Goal: Communication & Community: Answer question/provide support

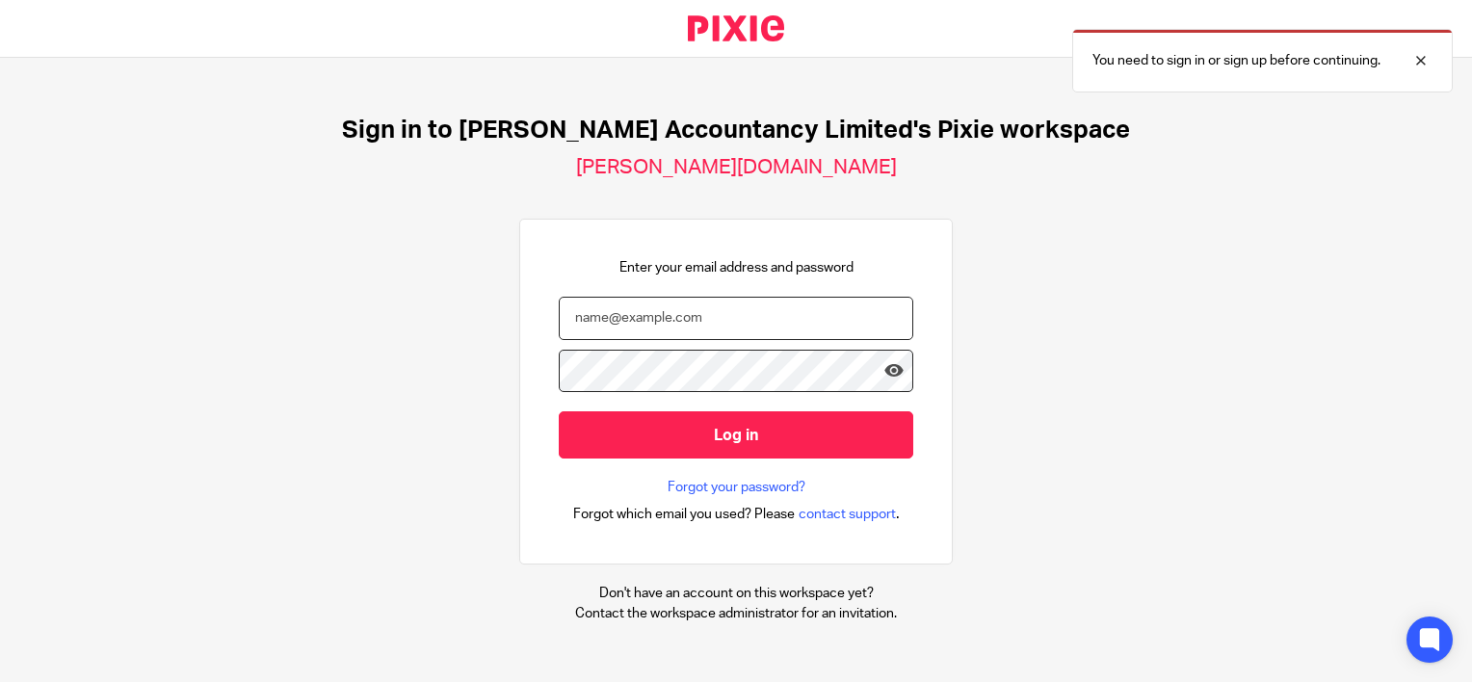
click at [593, 322] on input "email" at bounding box center [736, 318] width 354 height 43
type input "[PERSON_NAME][EMAIL_ADDRESS][DOMAIN_NAME]"
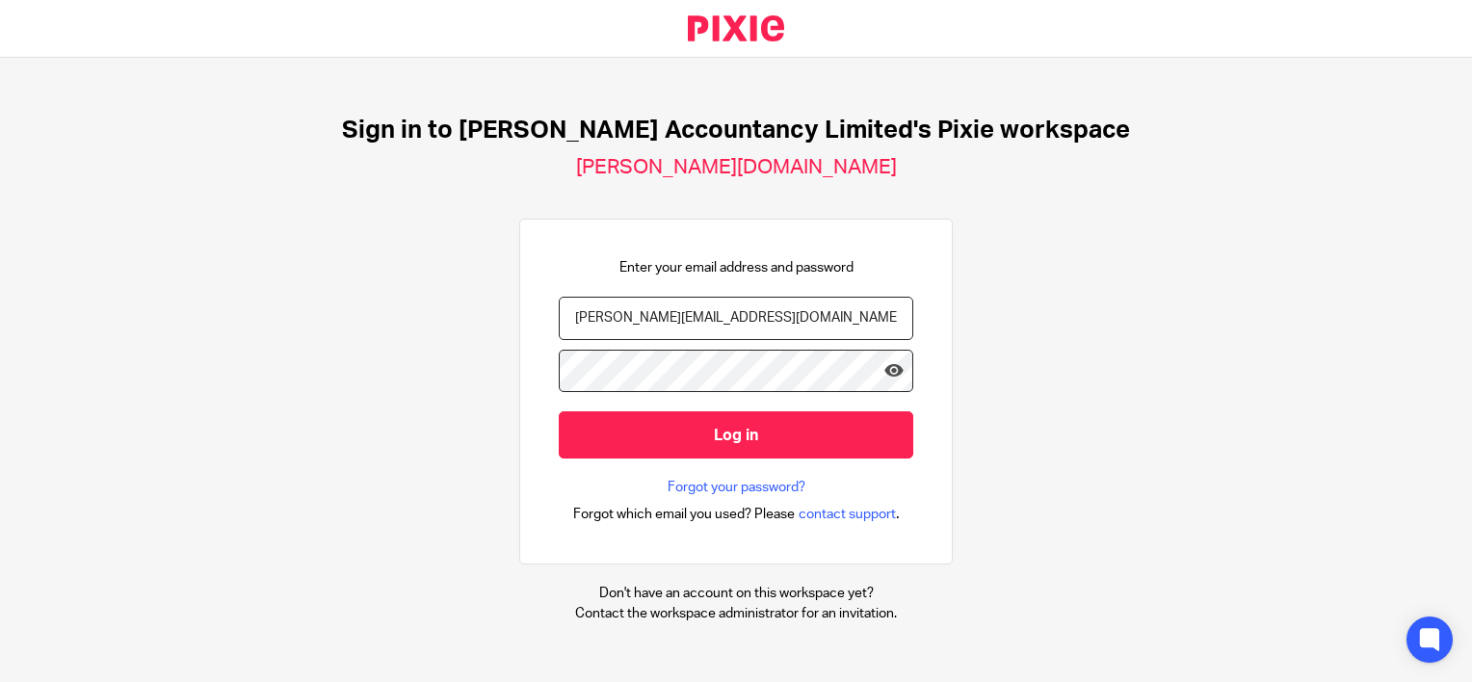
click at [559, 411] on input "Log in" at bounding box center [736, 434] width 354 height 47
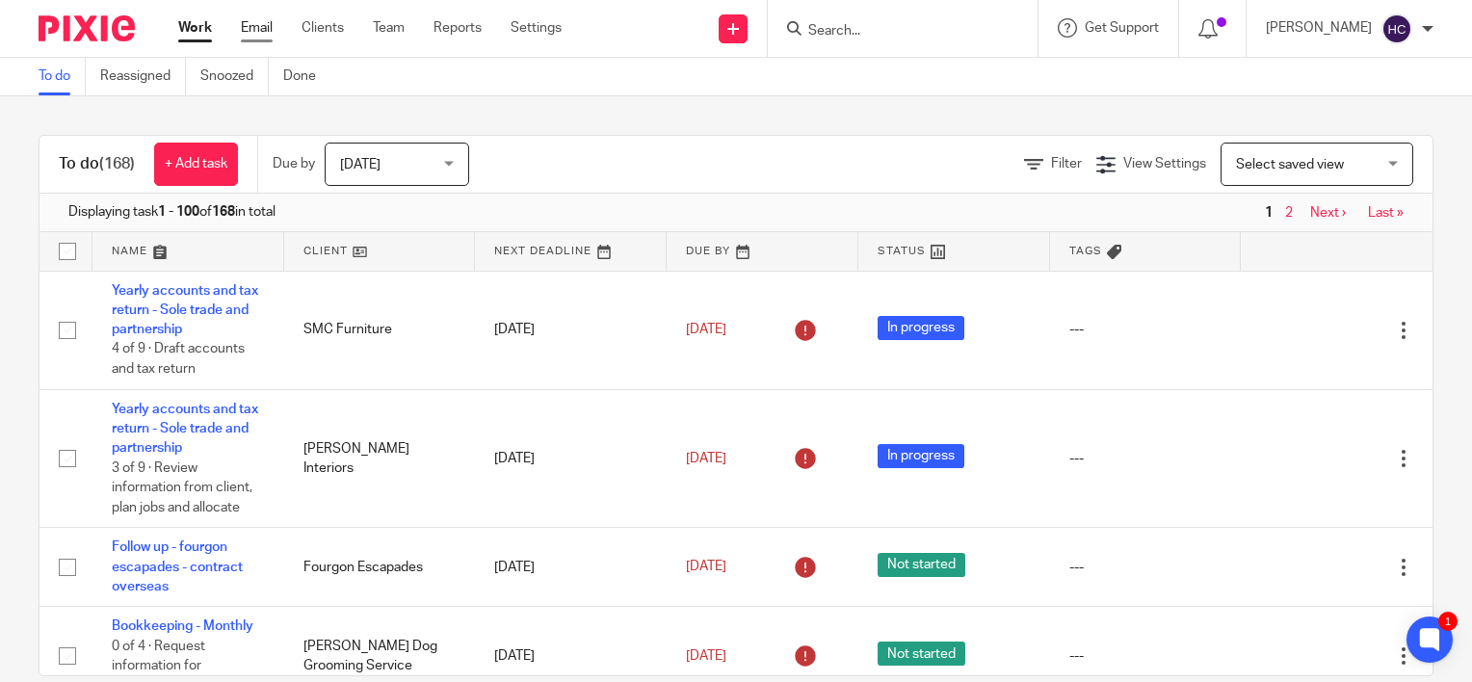
click at [249, 19] on link "Email" at bounding box center [257, 27] width 32 height 19
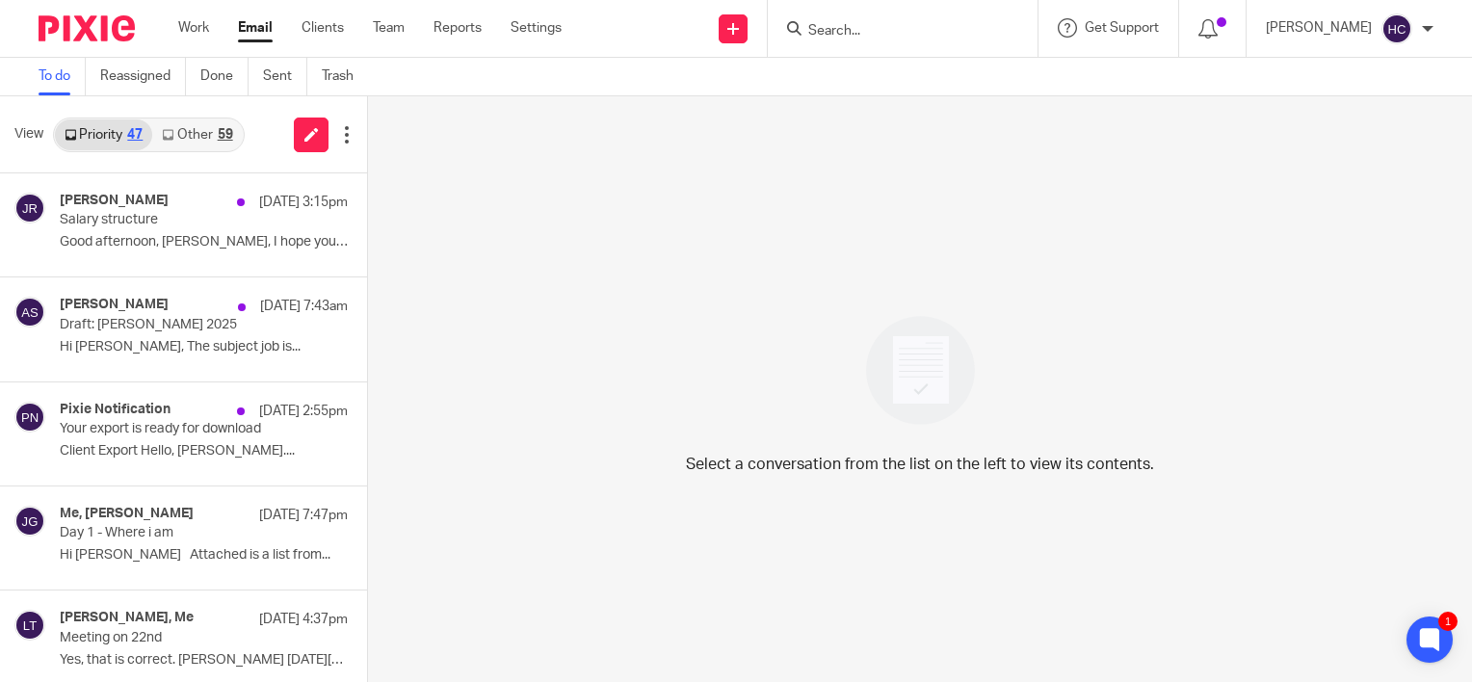
click at [176, 129] on link "Other 59" at bounding box center [197, 134] width 90 height 31
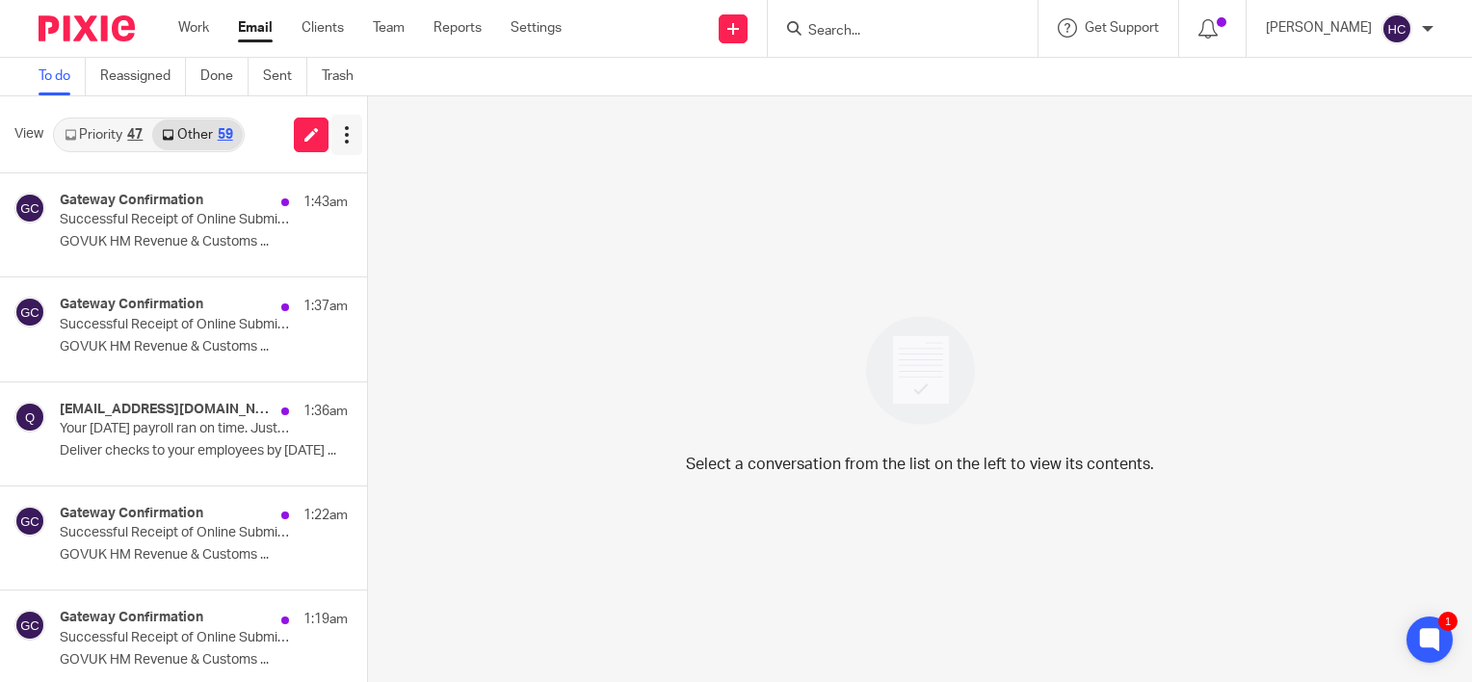
click at [332, 137] on button at bounding box center [346, 135] width 31 height 40
click at [311, 137] on icon at bounding box center [311, 134] width 14 height 14
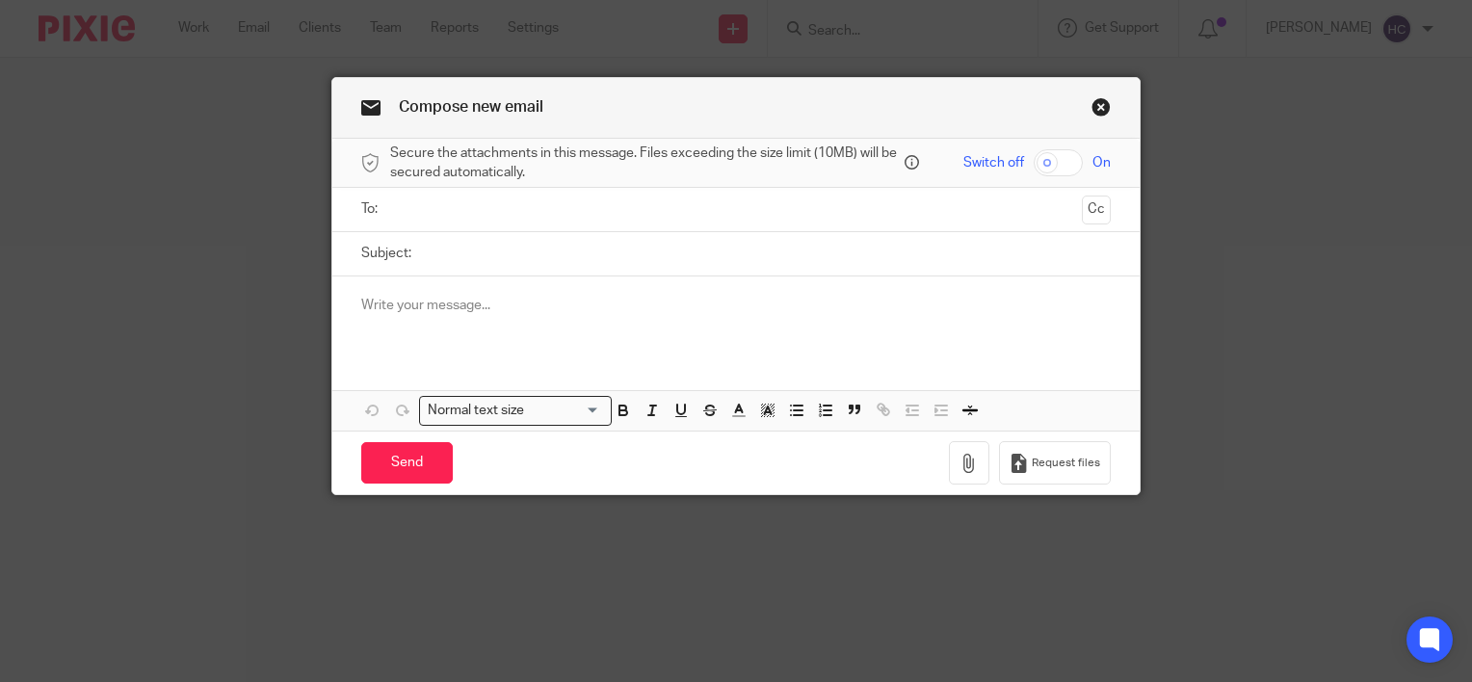
click at [620, 213] on input "text" at bounding box center [735, 209] width 677 height 22
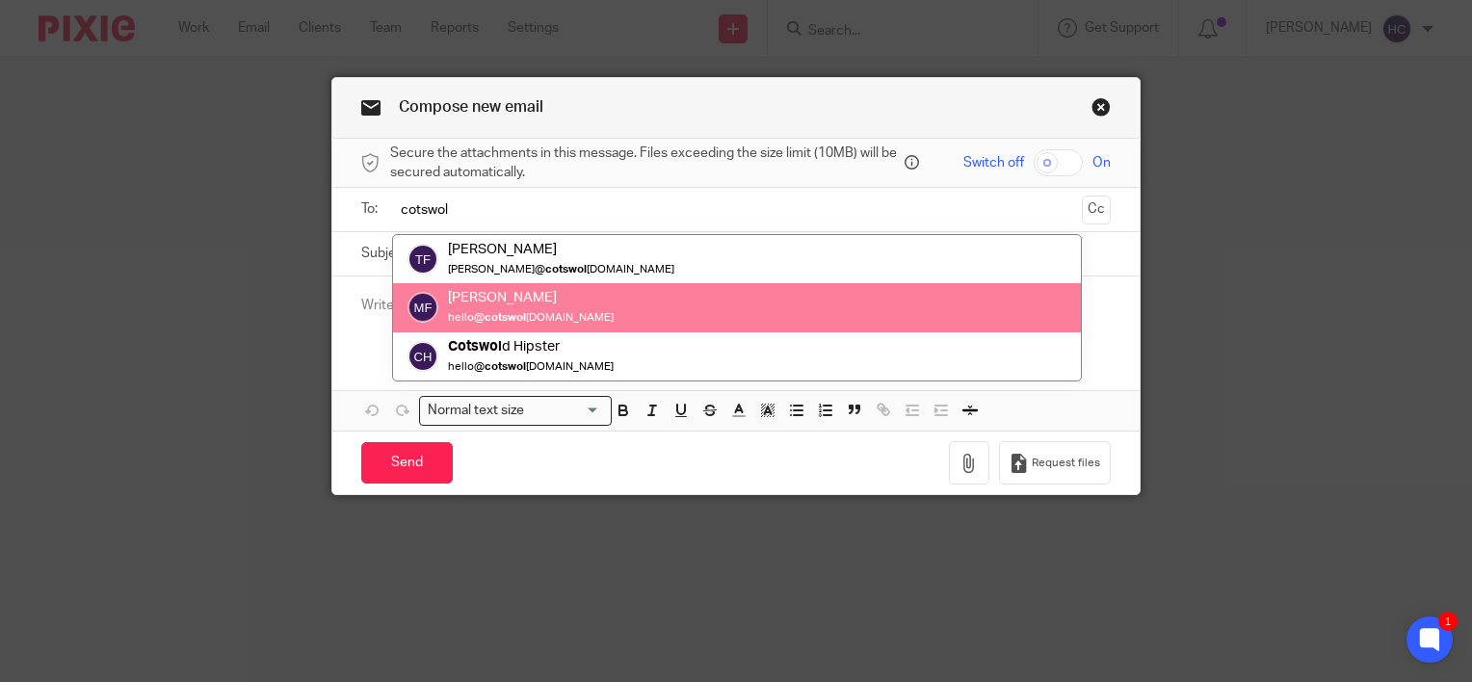
type input "cotswol"
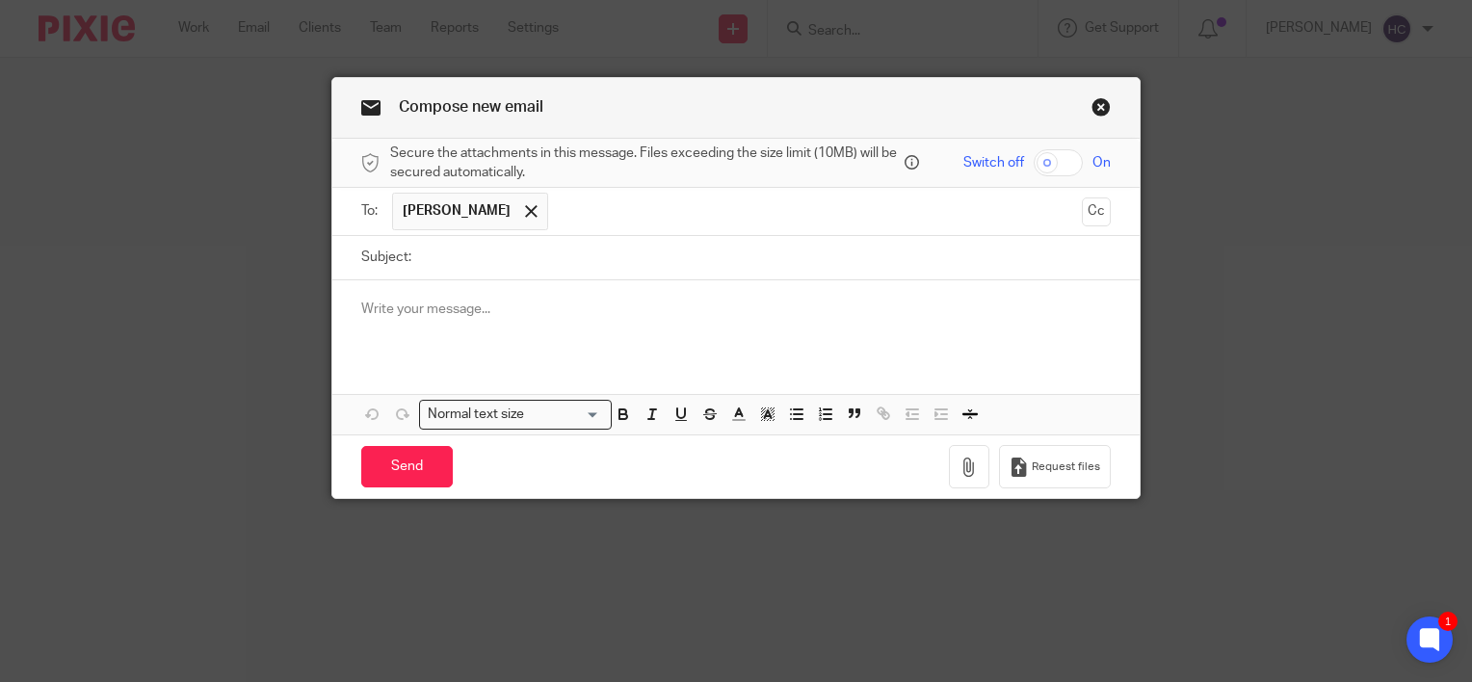
click at [493, 277] on input "Subject:" at bounding box center [766, 257] width 690 height 43
type input "Payroll information for September 2025"
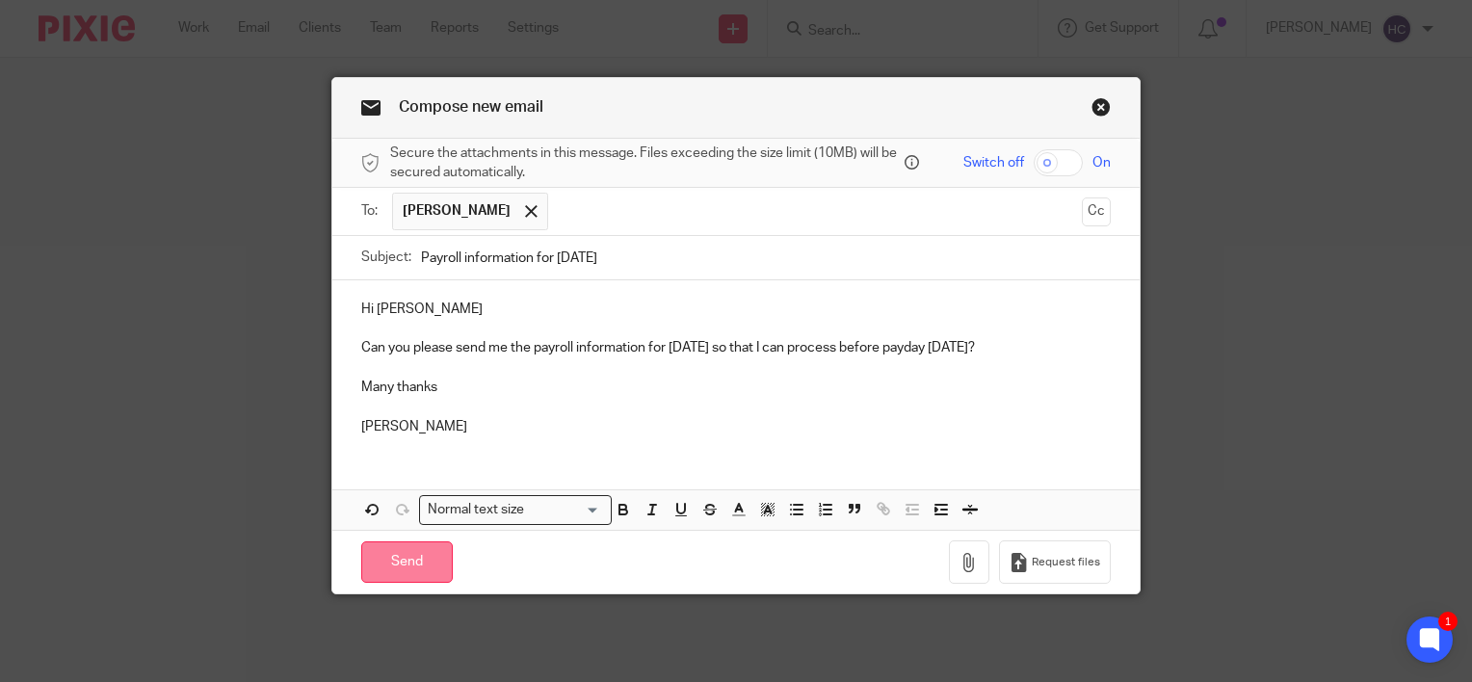
click at [388, 552] on input "Send" at bounding box center [407, 561] width 92 height 41
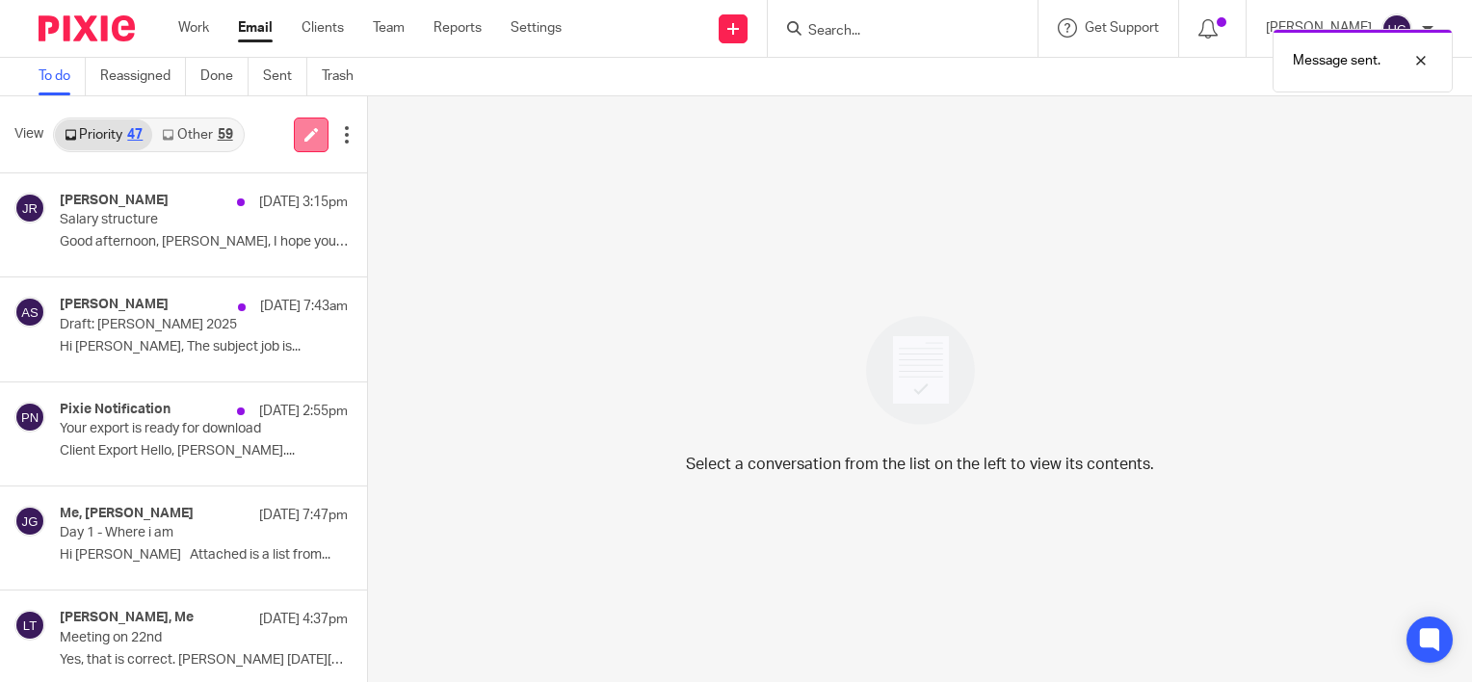
click at [315, 127] on link at bounding box center [311, 135] width 35 height 35
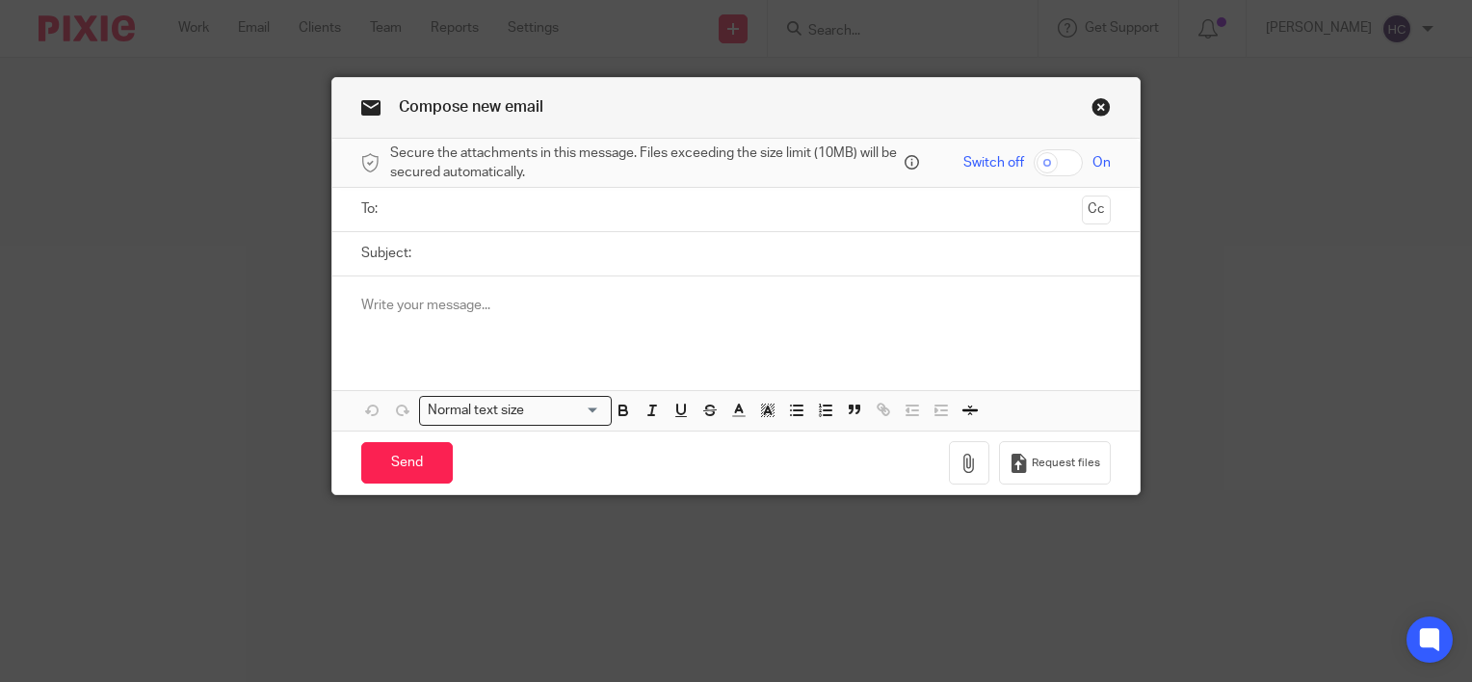
click at [424, 204] on input "text" at bounding box center [735, 209] width 677 height 22
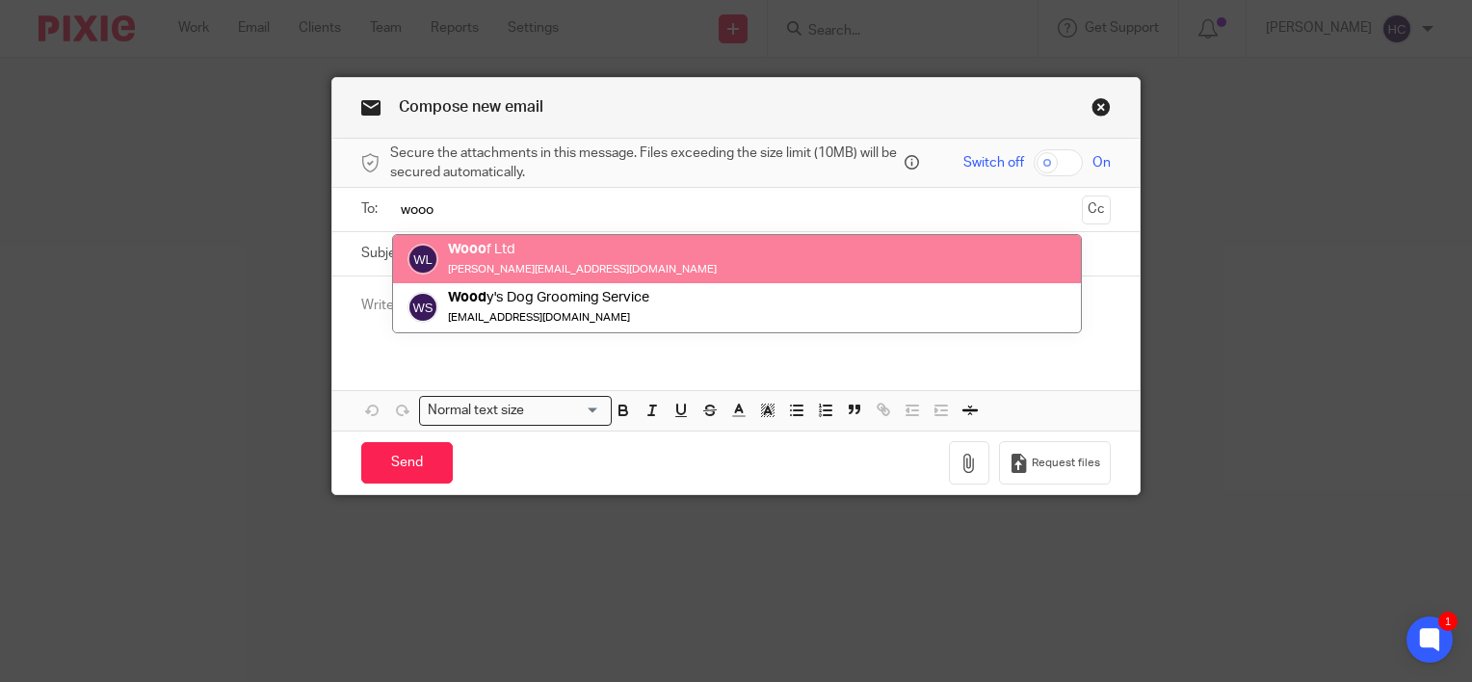
type input "wooo"
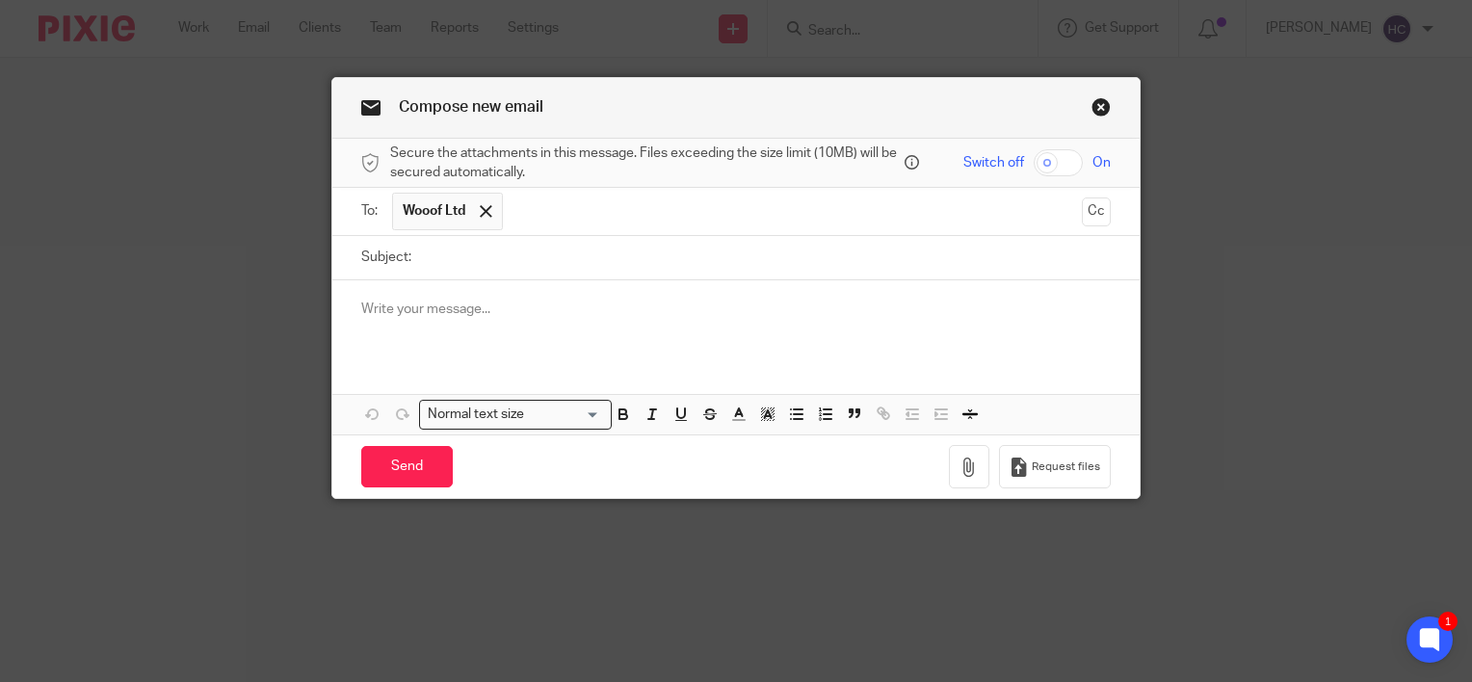
click at [448, 260] on input "Subject:" at bounding box center [766, 257] width 690 height 43
type input "payroll reminder"
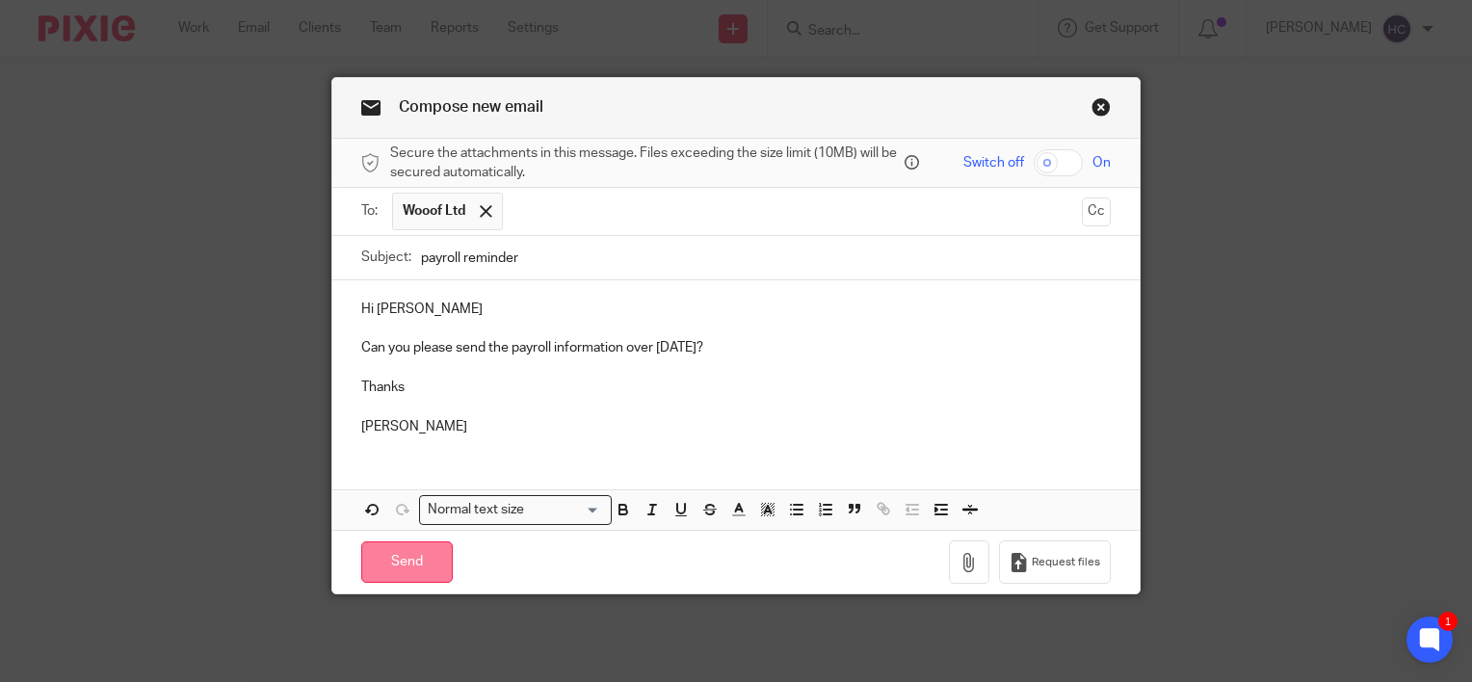
click at [389, 554] on input "Send" at bounding box center [407, 561] width 92 height 41
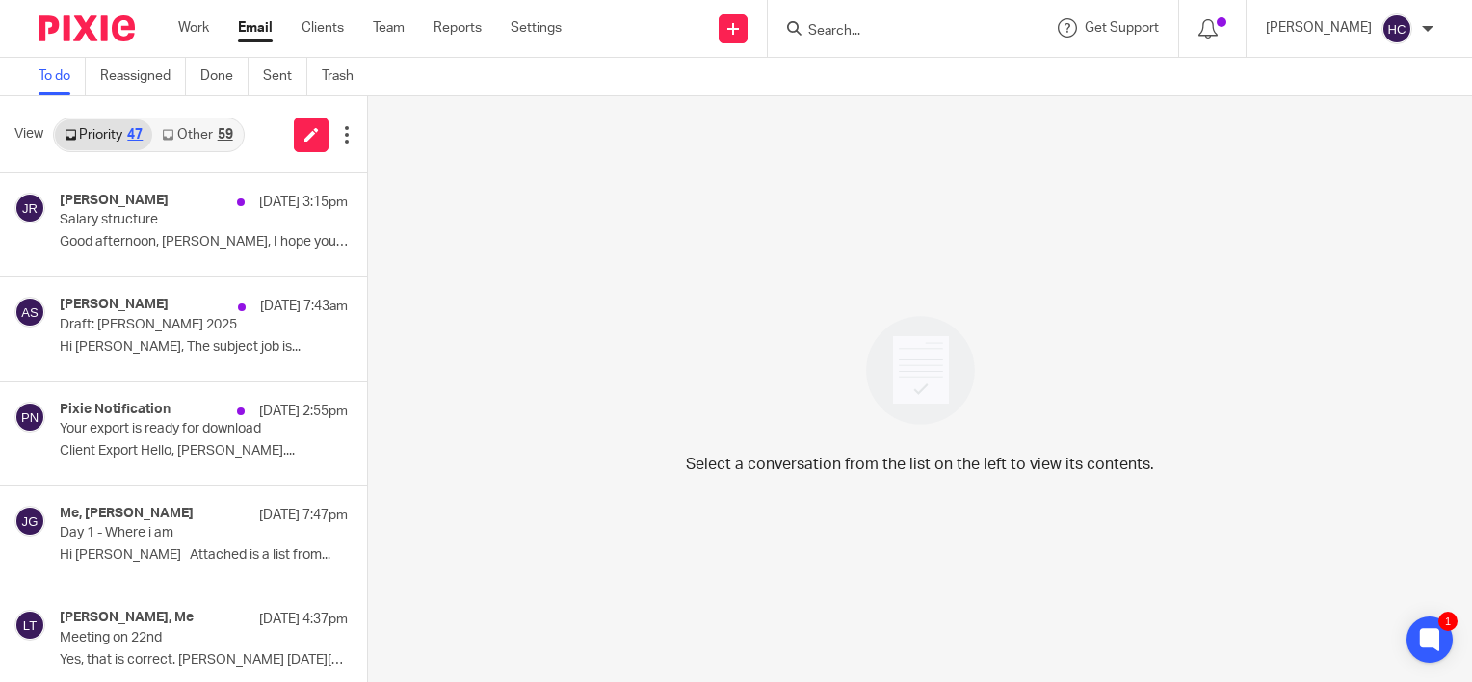
click at [208, 128] on link "Other 59" at bounding box center [197, 134] width 90 height 31
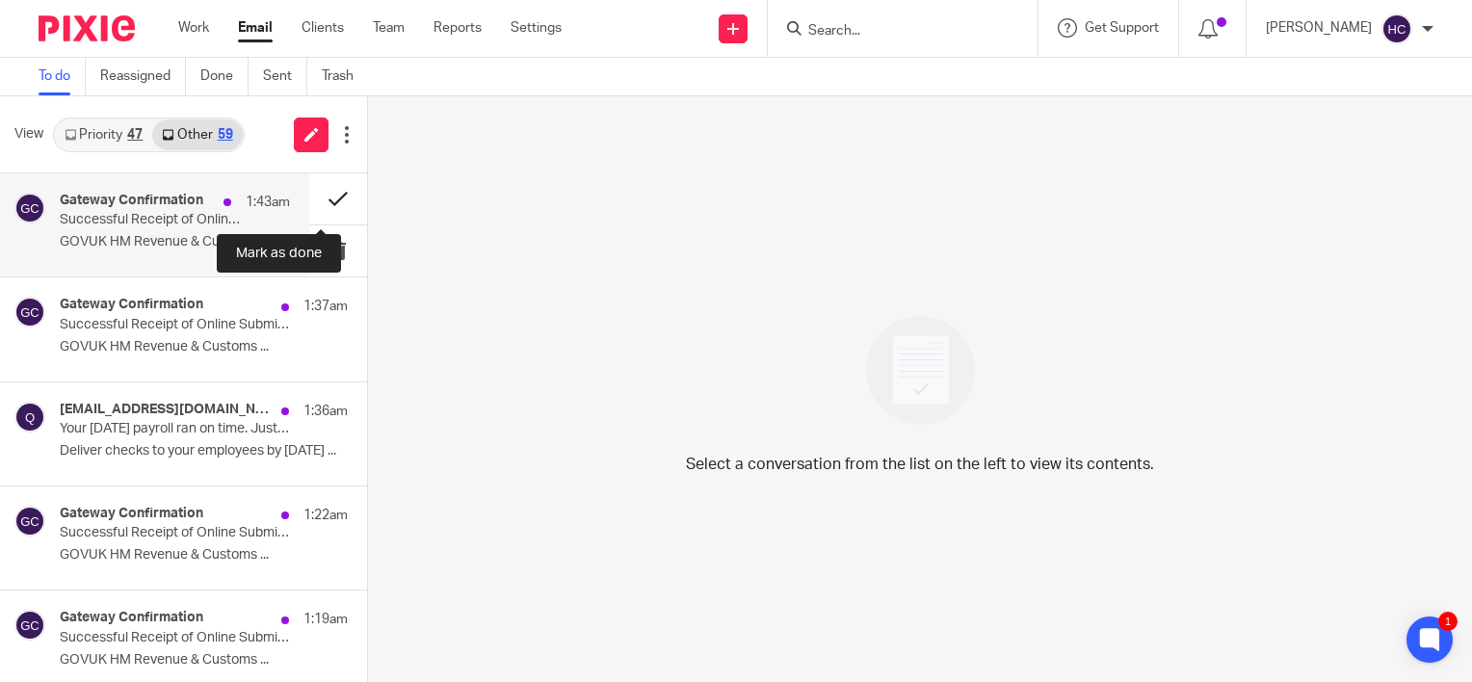
click at [333, 200] on button at bounding box center [338, 198] width 58 height 51
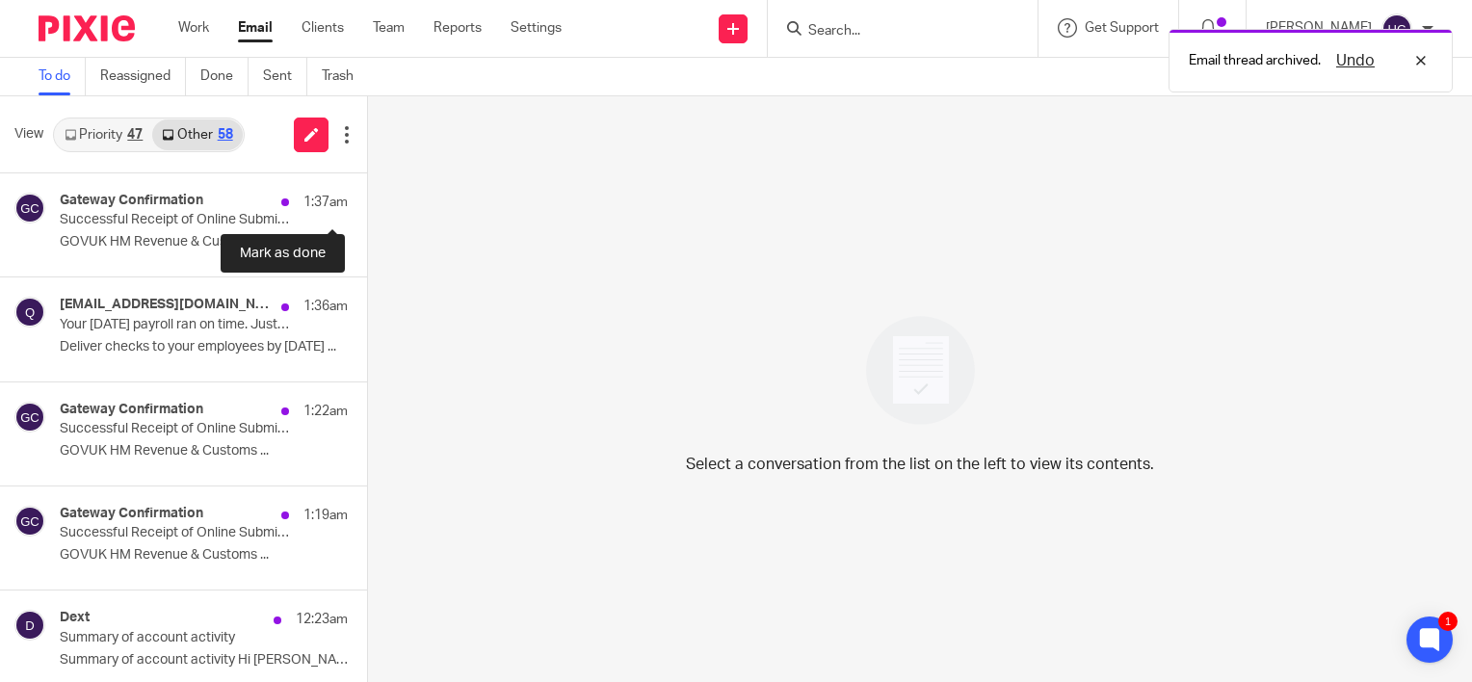
click at [367, 200] on button at bounding box center [374, 198] width 15 height 51
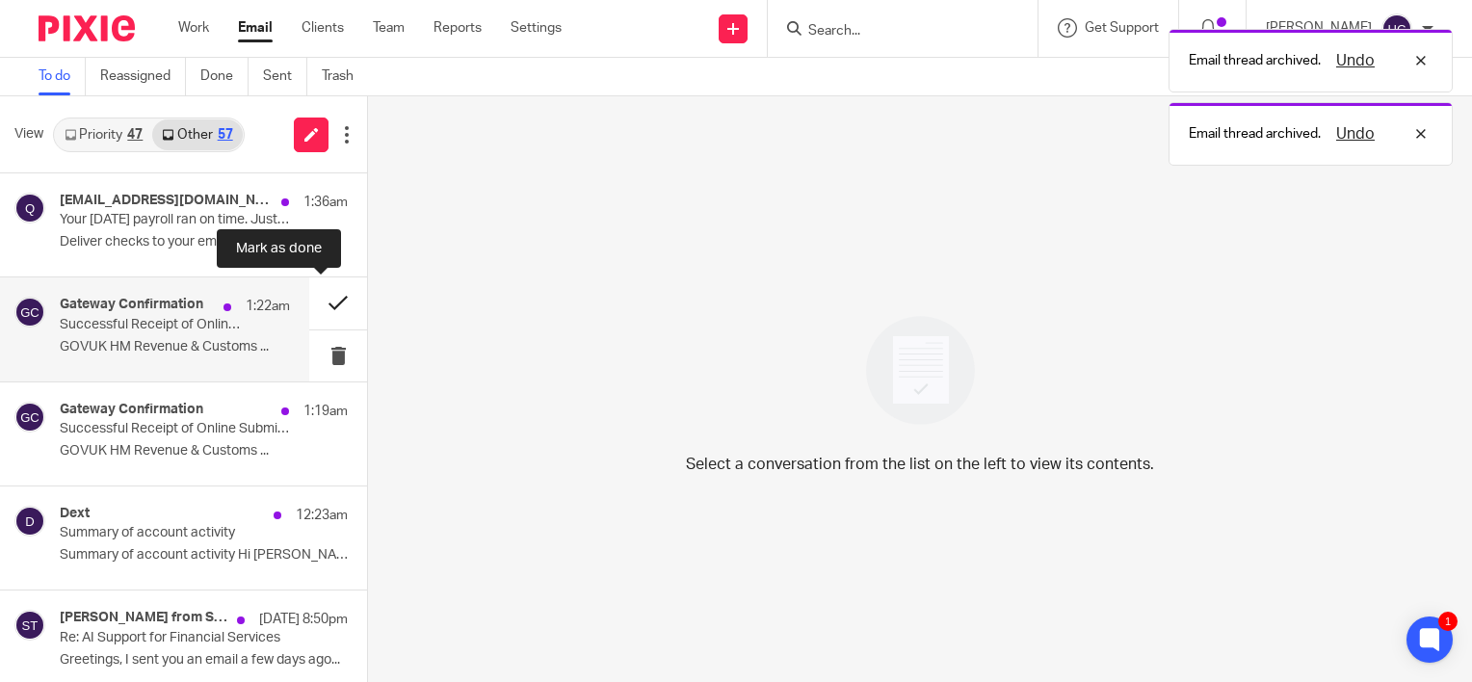
click at [309, 304] on button at bounding box center [338, 302] width 58 height 51
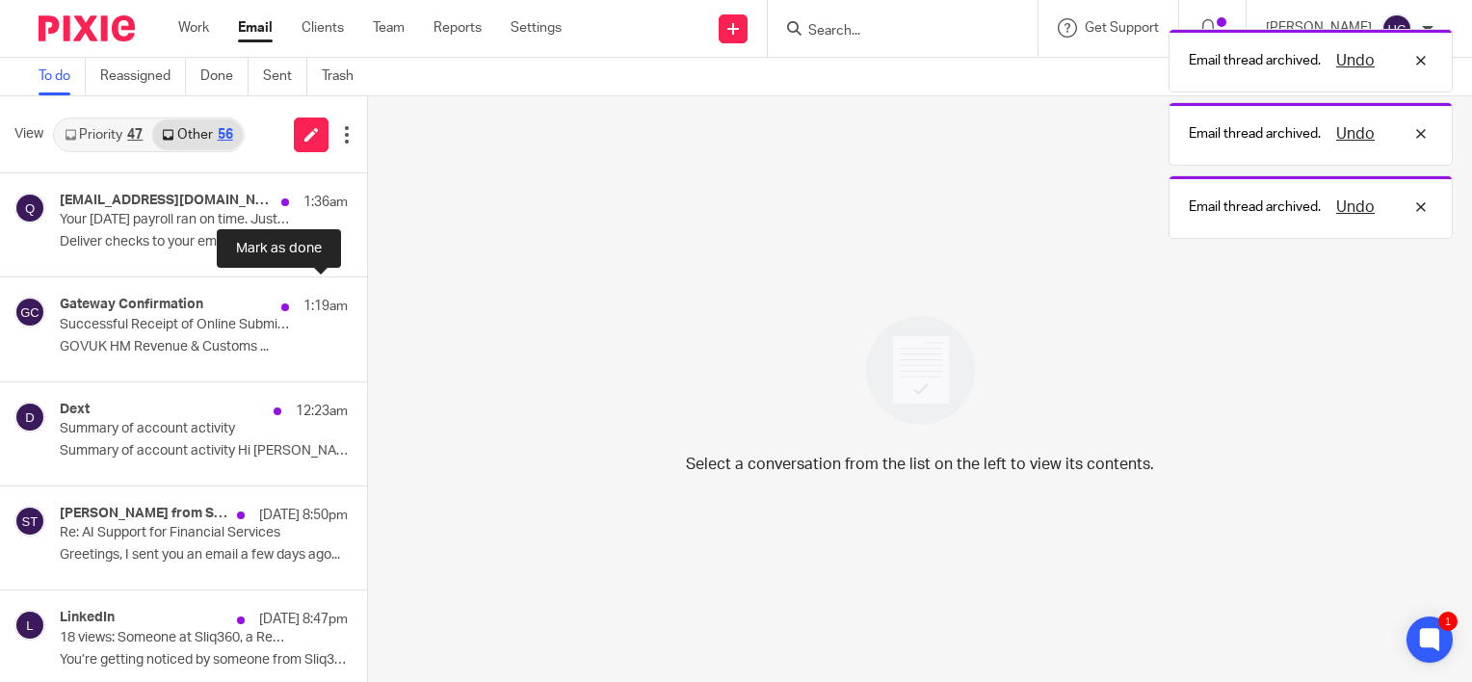
click at [367, 304] on button at bounding box center [374, 302] width 15 height 51
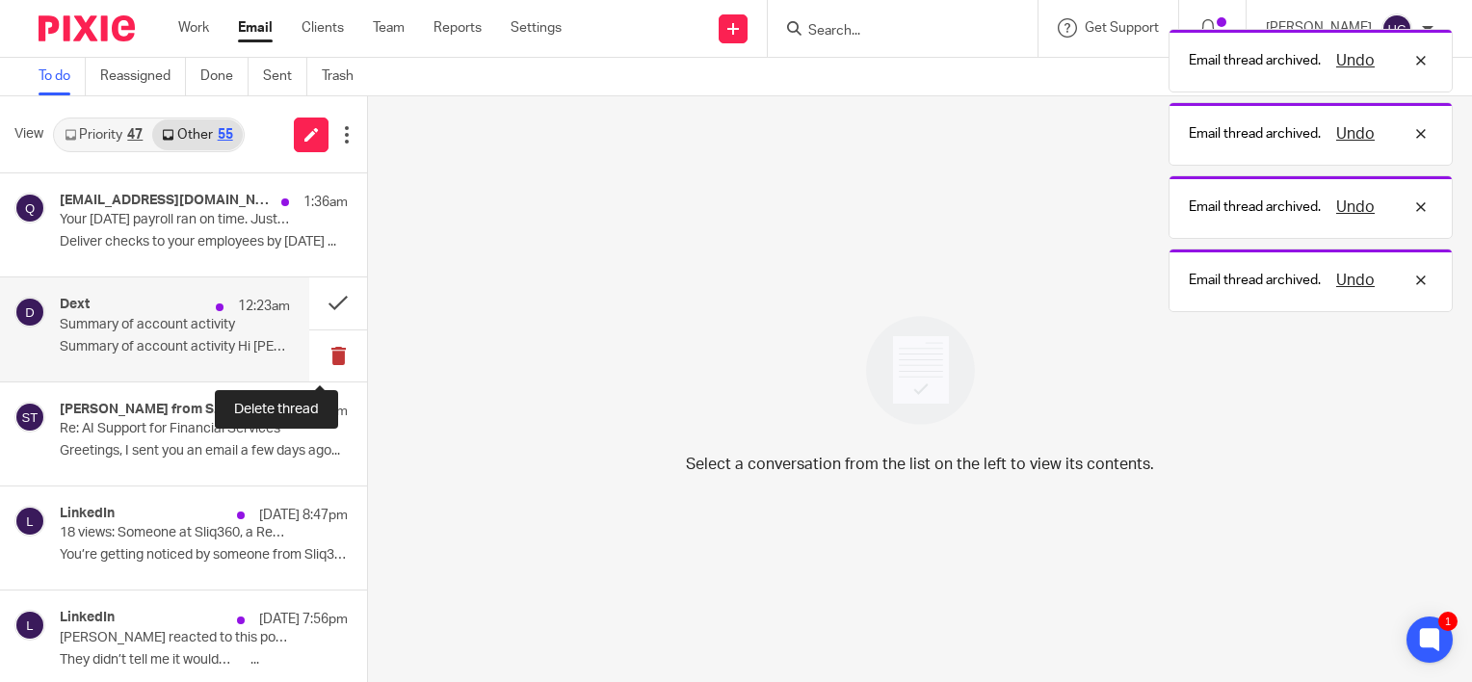
click at [320, 348] on button at bounding box center [338, 355] width 58 height 51
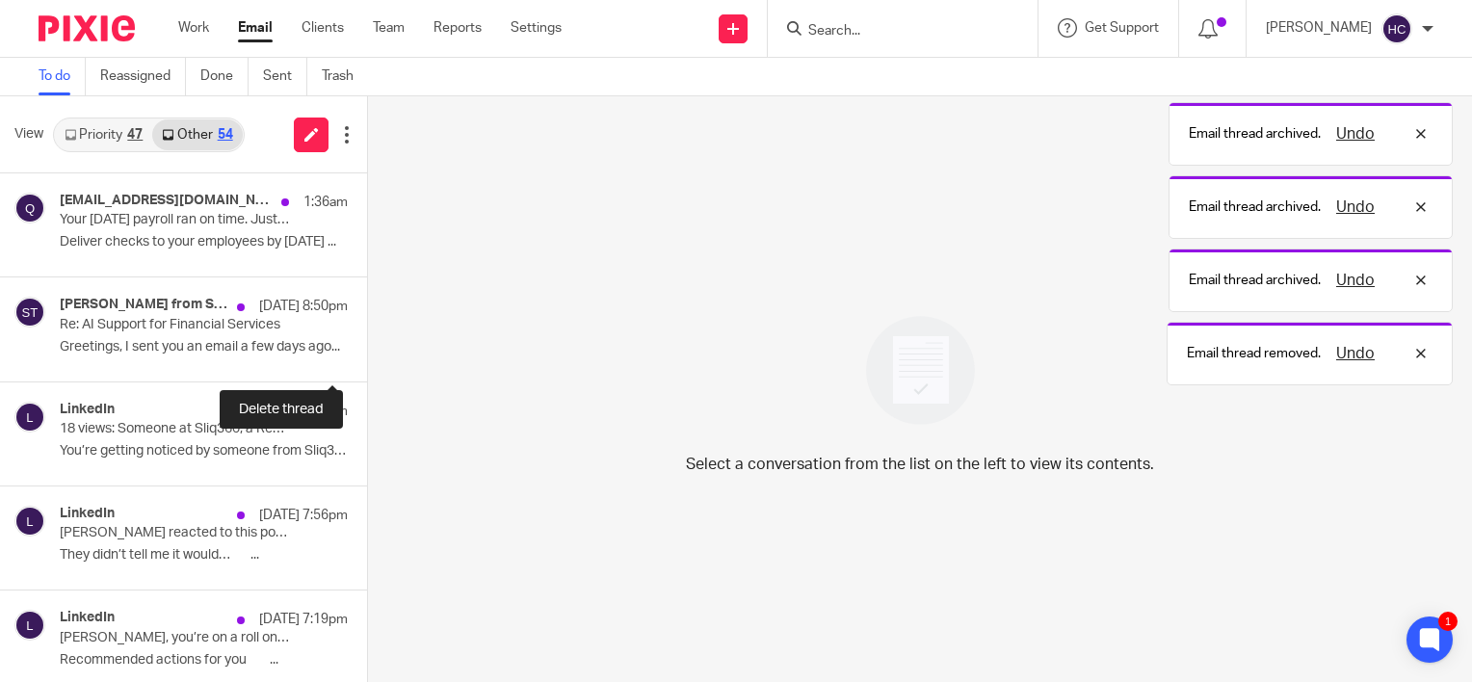
click at [367, 348] on button at bounding box center [374, 355] width 15 height 51
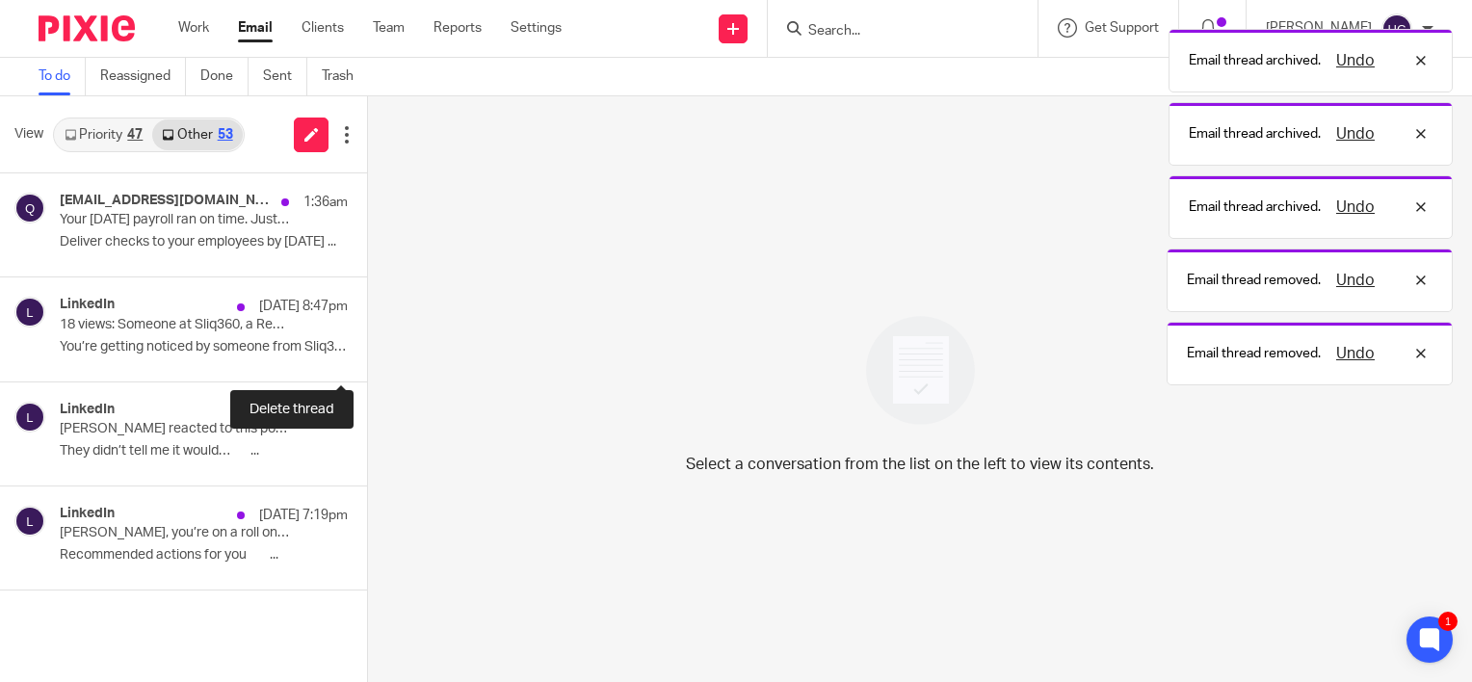
click at [367, 348] on button at bounding box center [374, 355] width 15 height 51
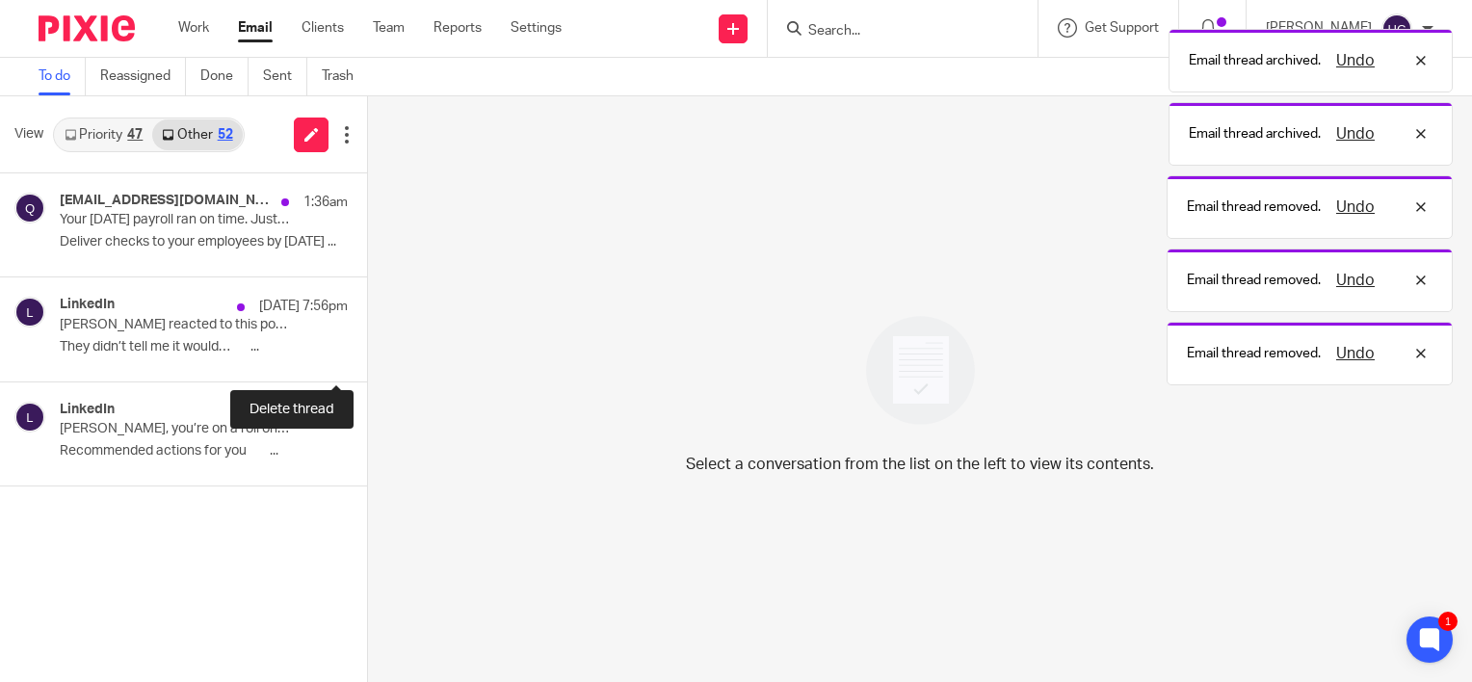
click at [367, 348] on button at bounding box center [374, 355] width 15 height 51
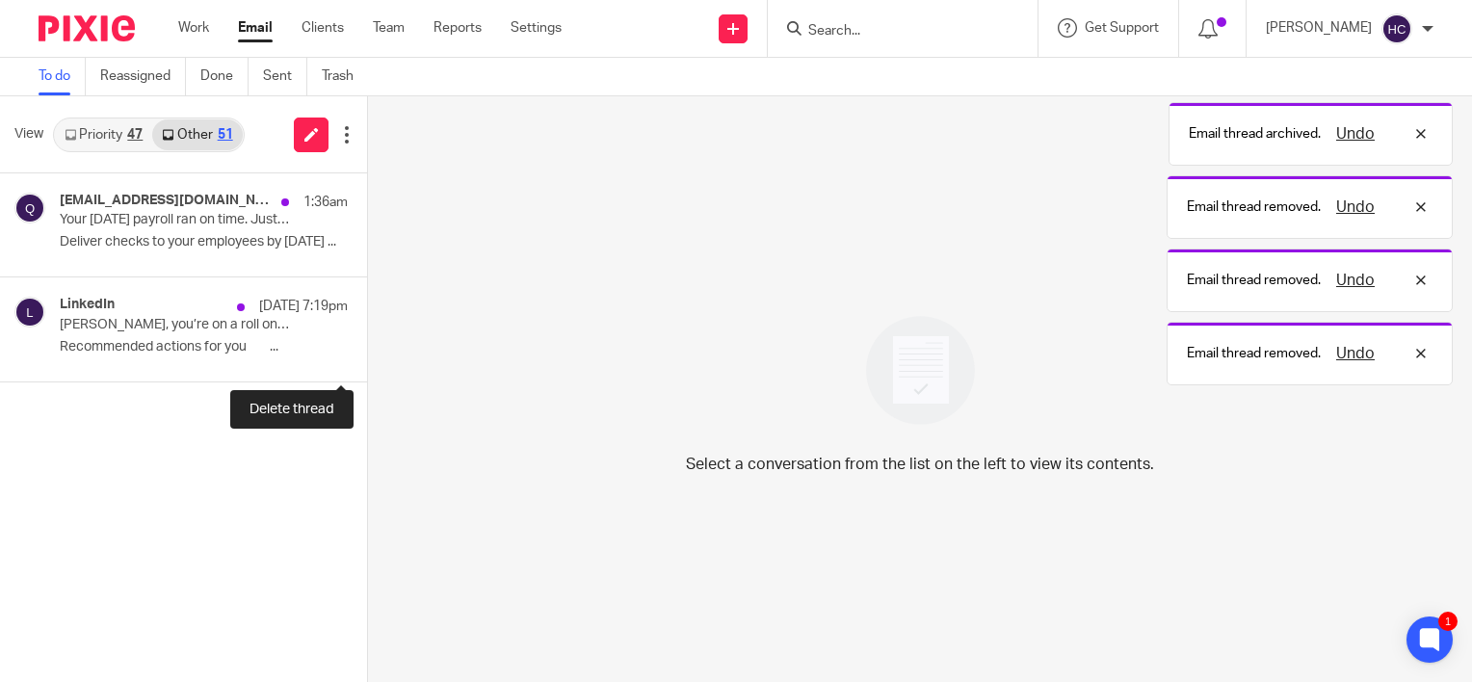
click at [367, 348] on button at bounding box center [374, 355] width 15 height 51
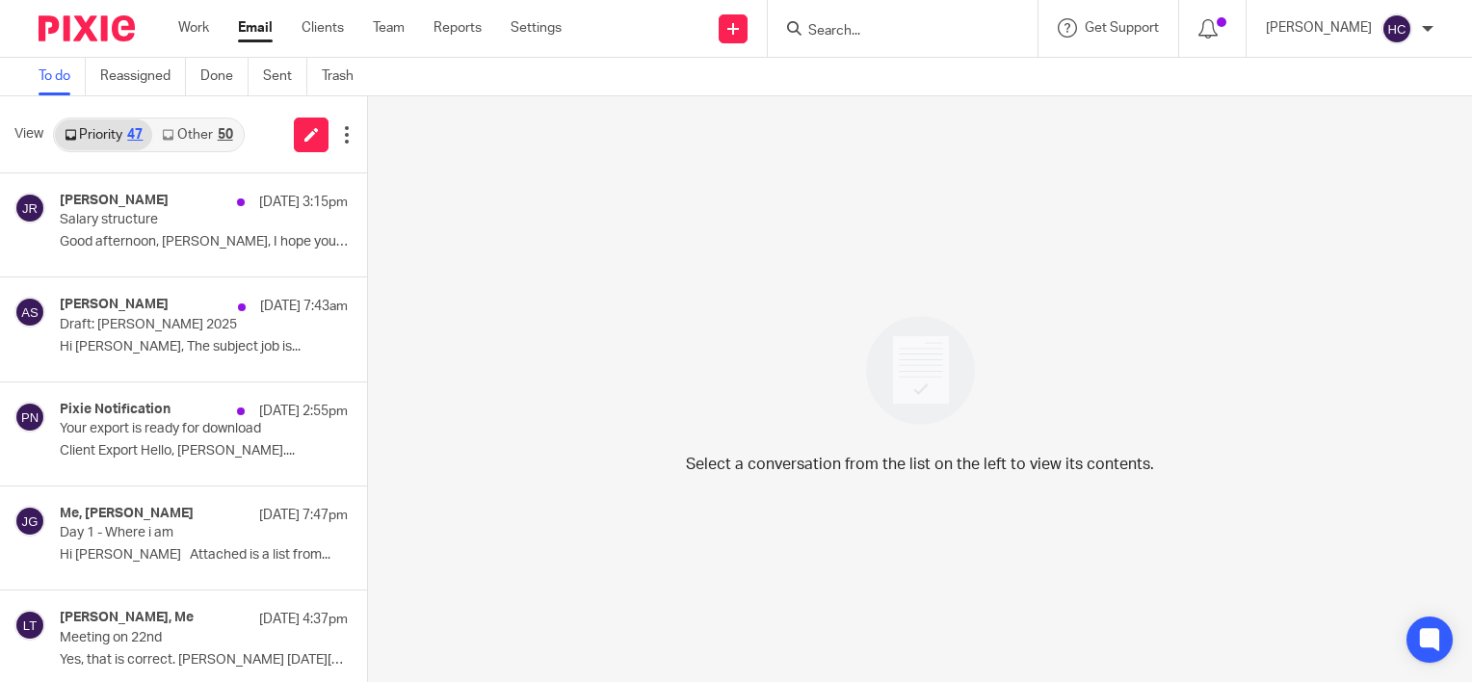
click at [181, 131] on link "Other 50" at bounding box center [197, 134] width 90 height 31
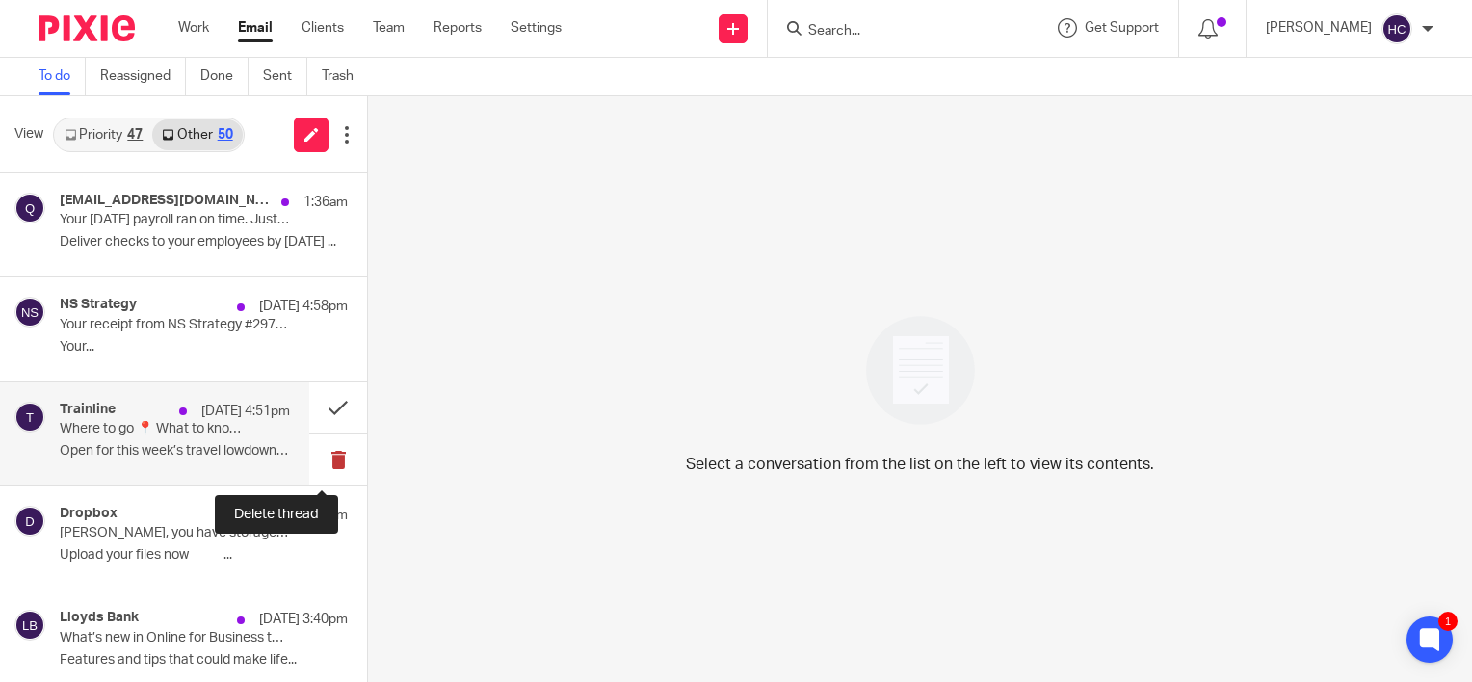
click at [312, 444] on button at bounding box center [338, 459] width 58 height 51
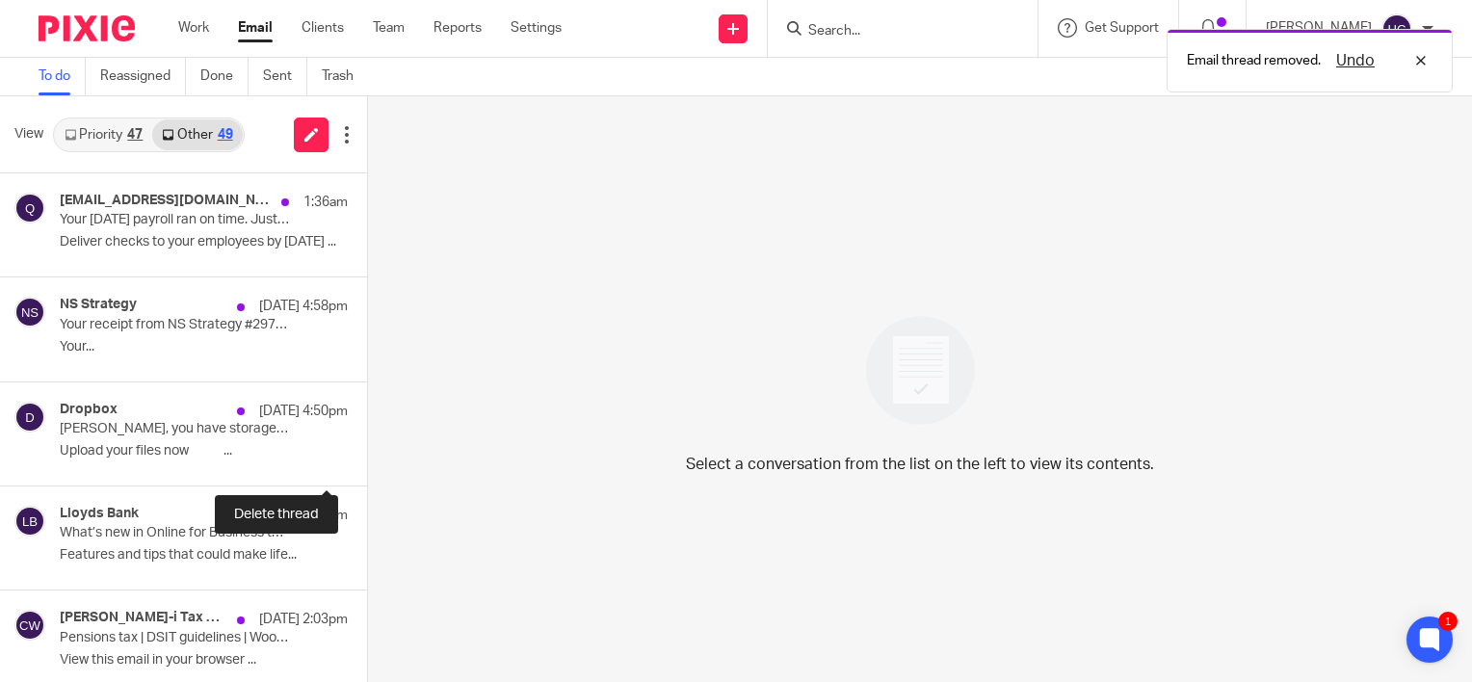
click at [367, 444] on button at bounding box center [374, 459] width 15 height 51
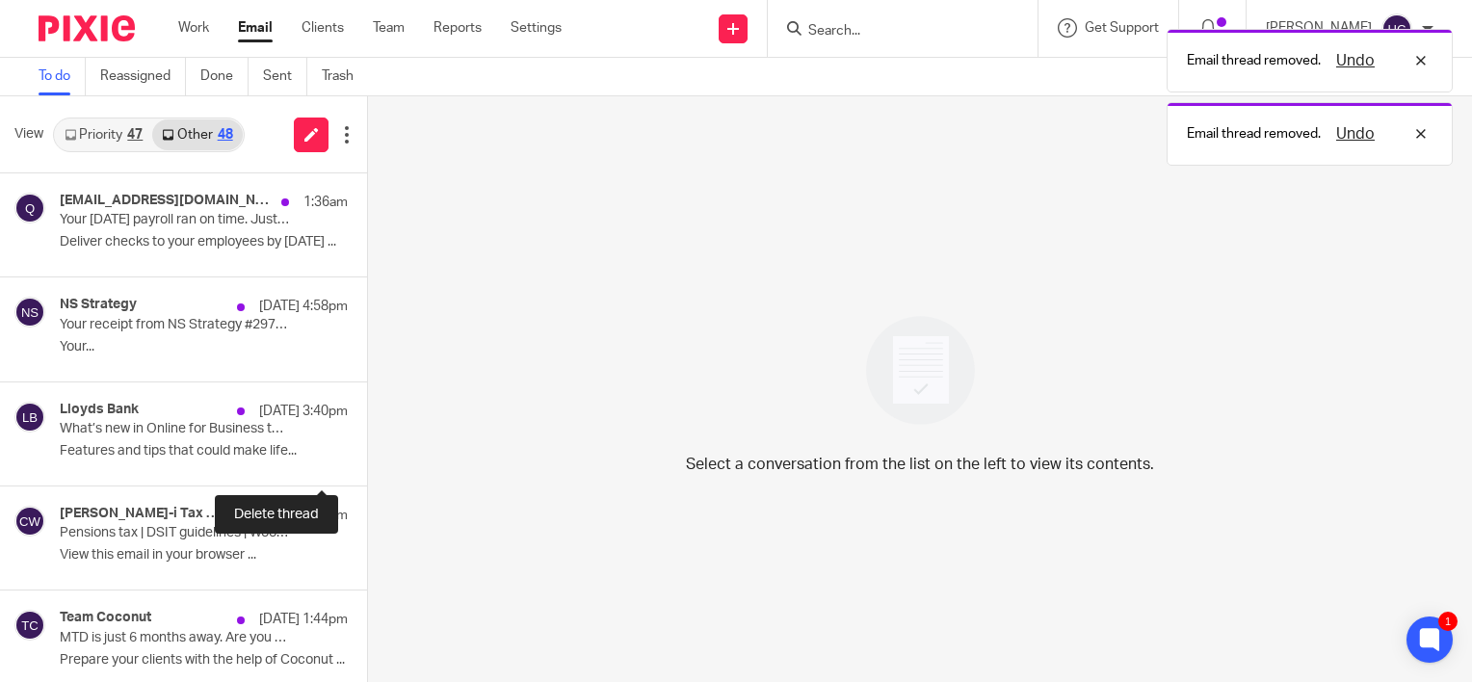
click at [367, 444] on button at bounding box center [374, 459] width 15 height 51
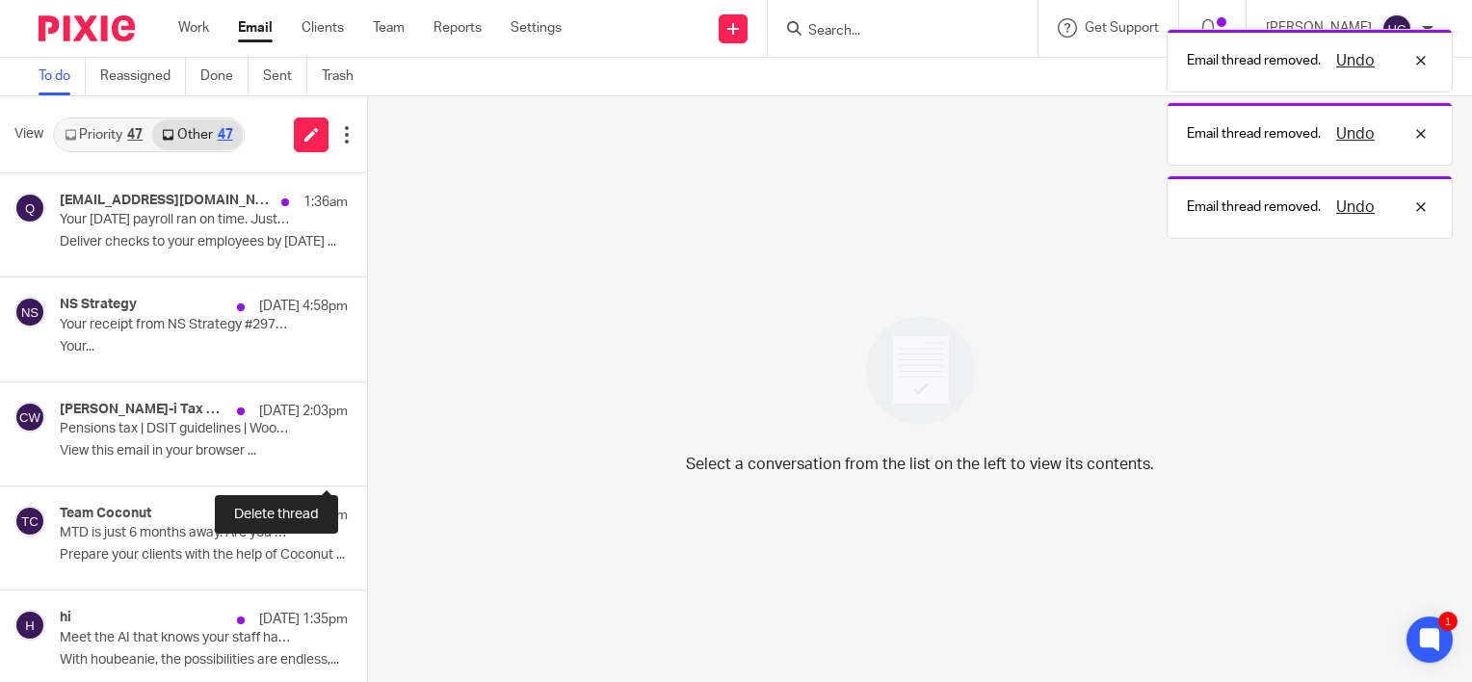
click at [367, 444] on button at bounding box center [374, 459] width 15 height 51
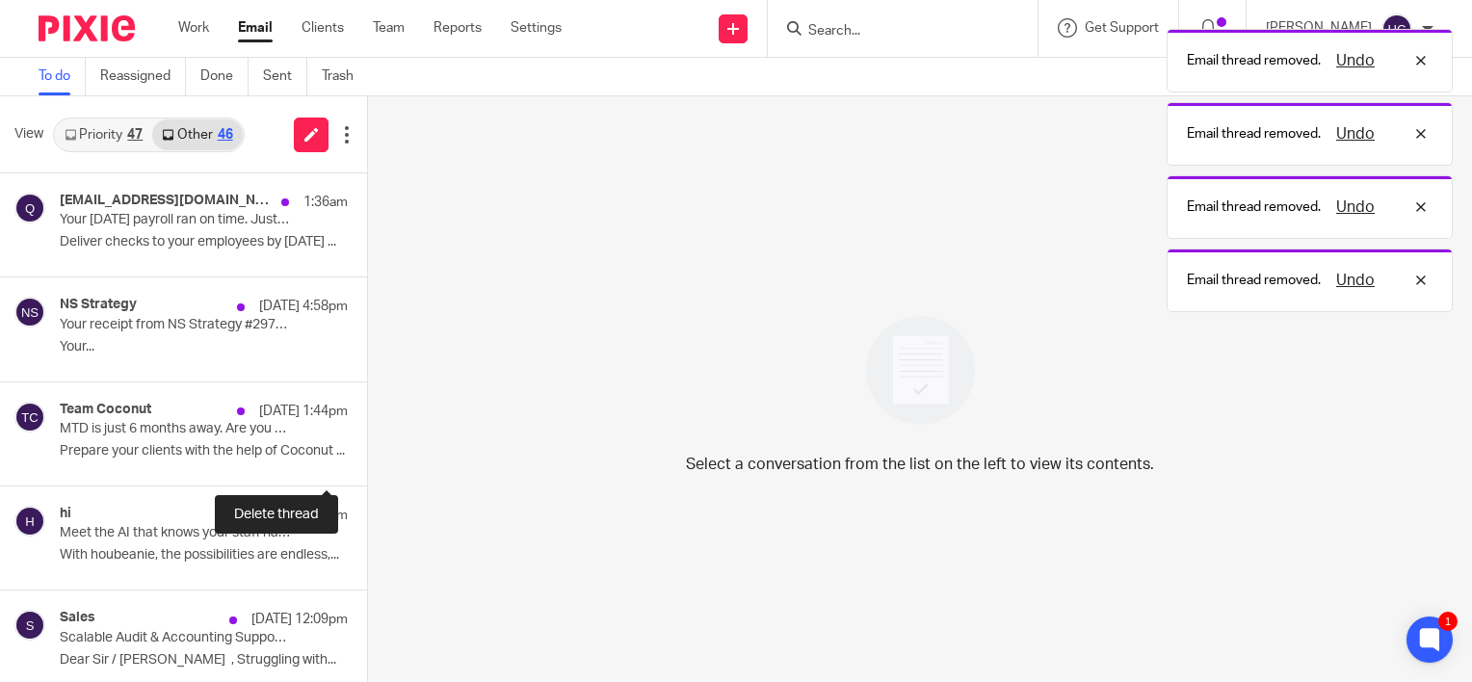
click at [367, 444] on button at bounding box center [374, 459] width 15 height 51
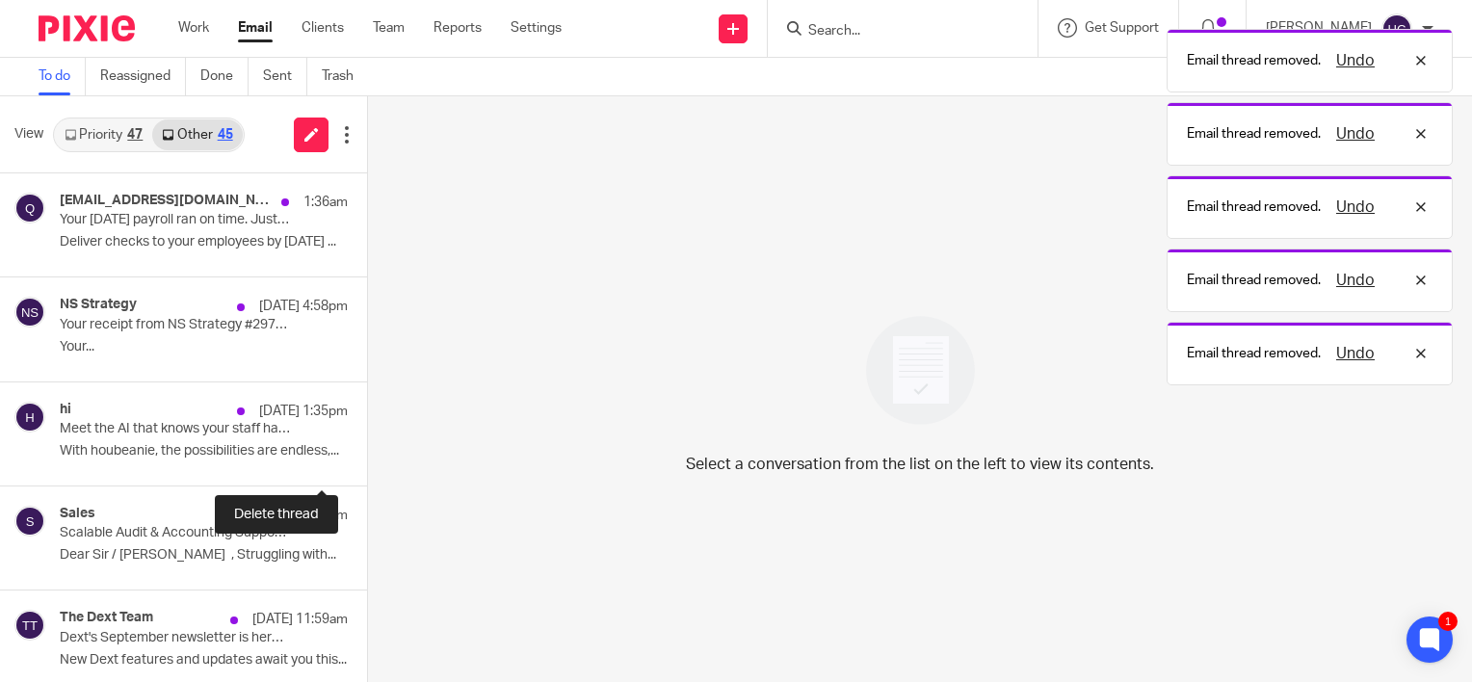
click at [367, 444] on button at bounding box center [374, 459] width 15 height 51
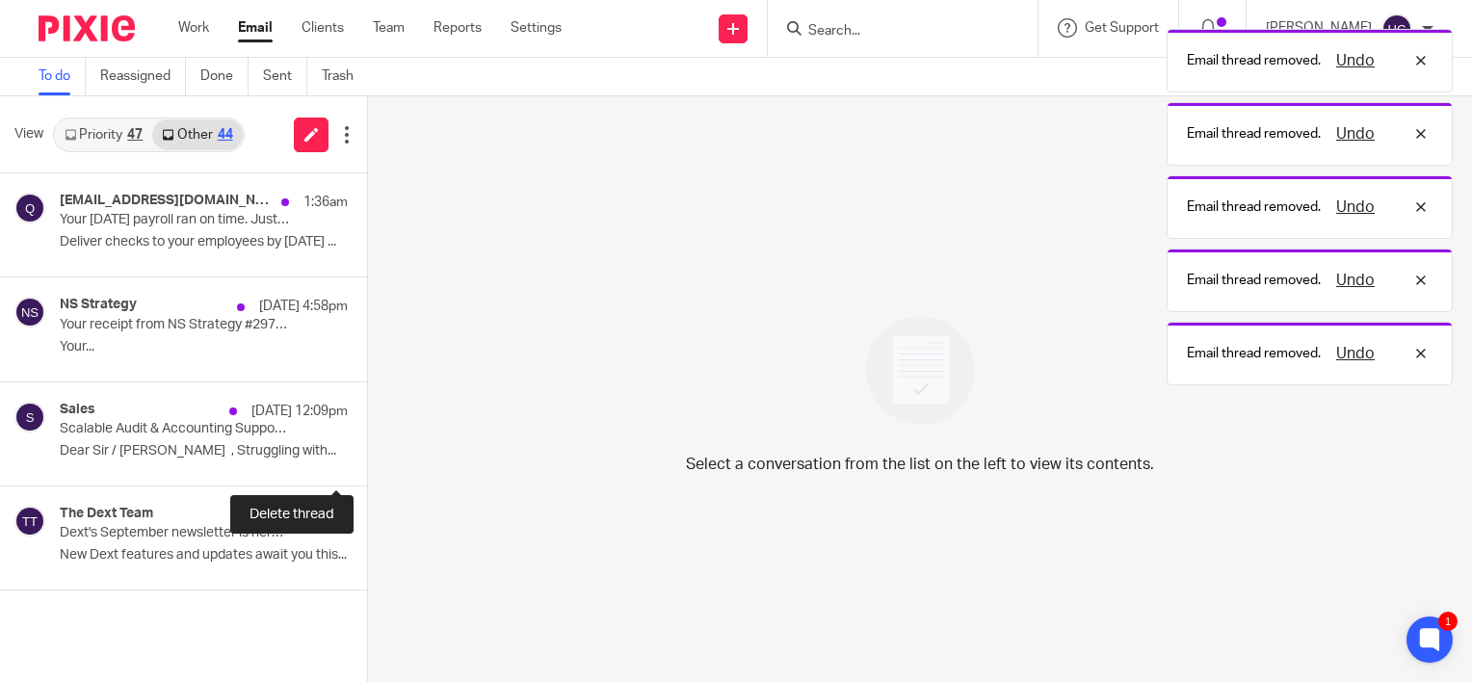
click at [367, 444] on button at bounding box center [374, 459] width 15 height 51
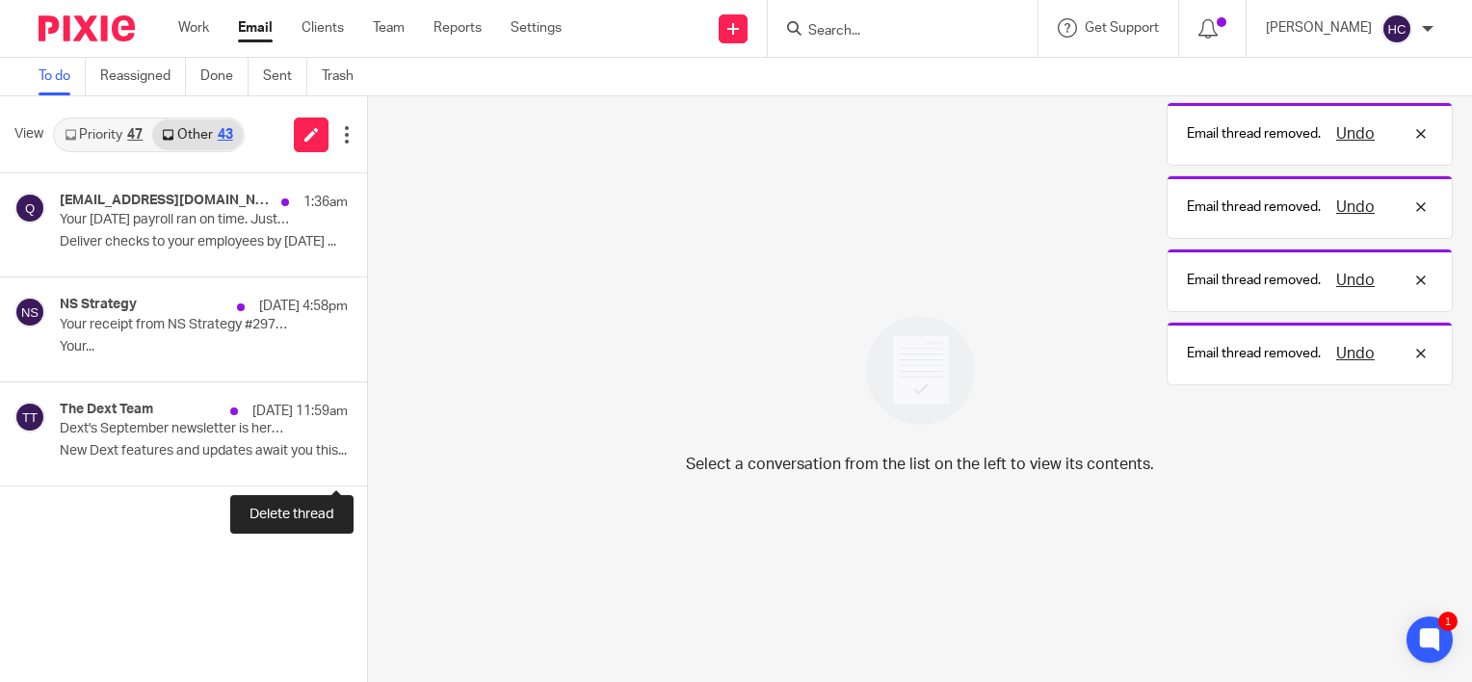
click at [367, 444] on button at bounding box center [374, 459] width 15 height 51
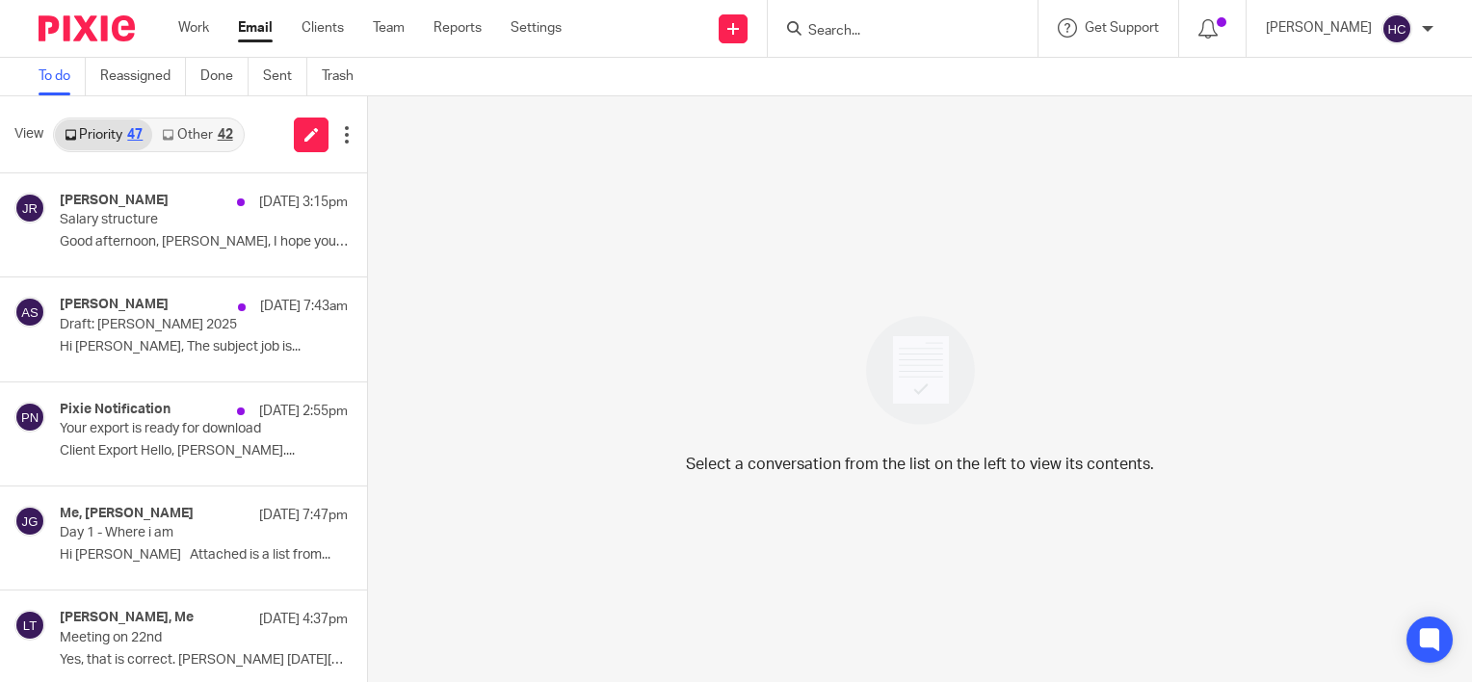
click at [205, 131] on link "Other 42" at bounding box center [197, 134] width 90 height 31
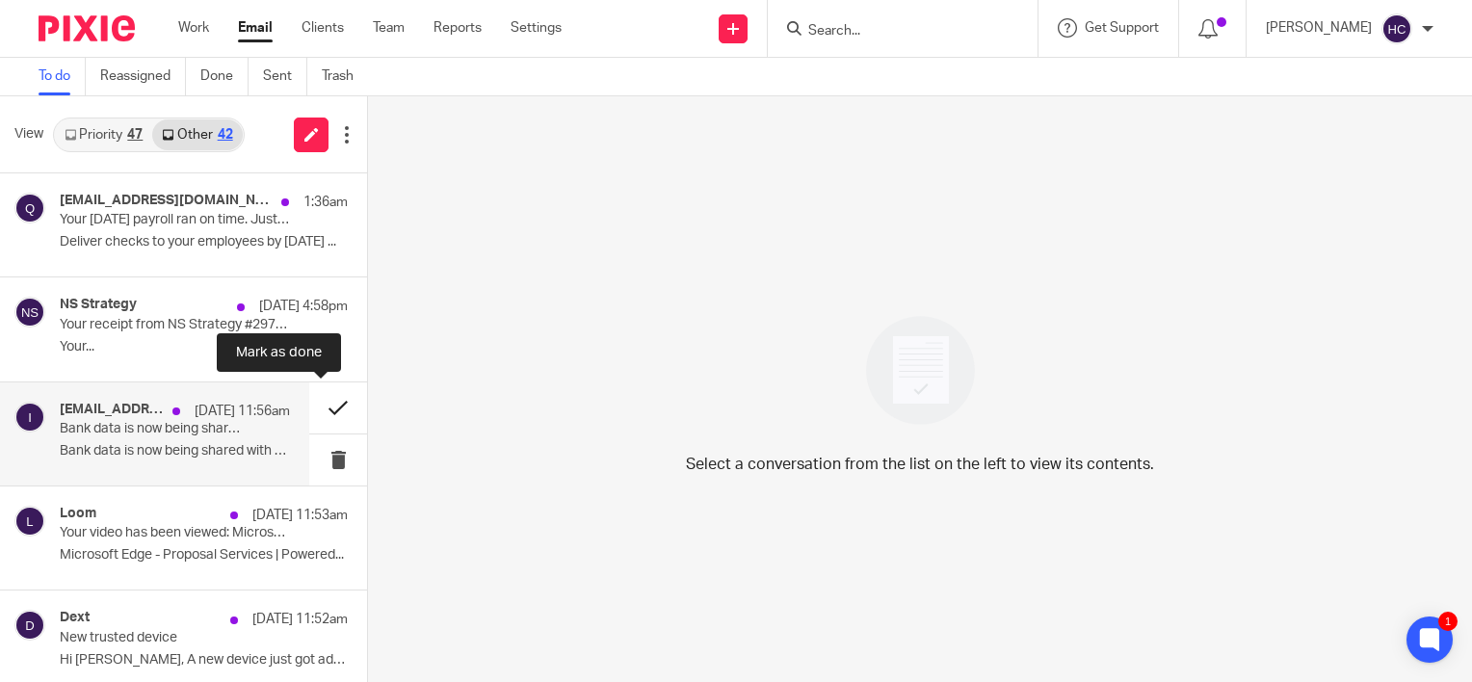
click at [310, 405] on button at bounding box center [338, 407] width 58 height 51
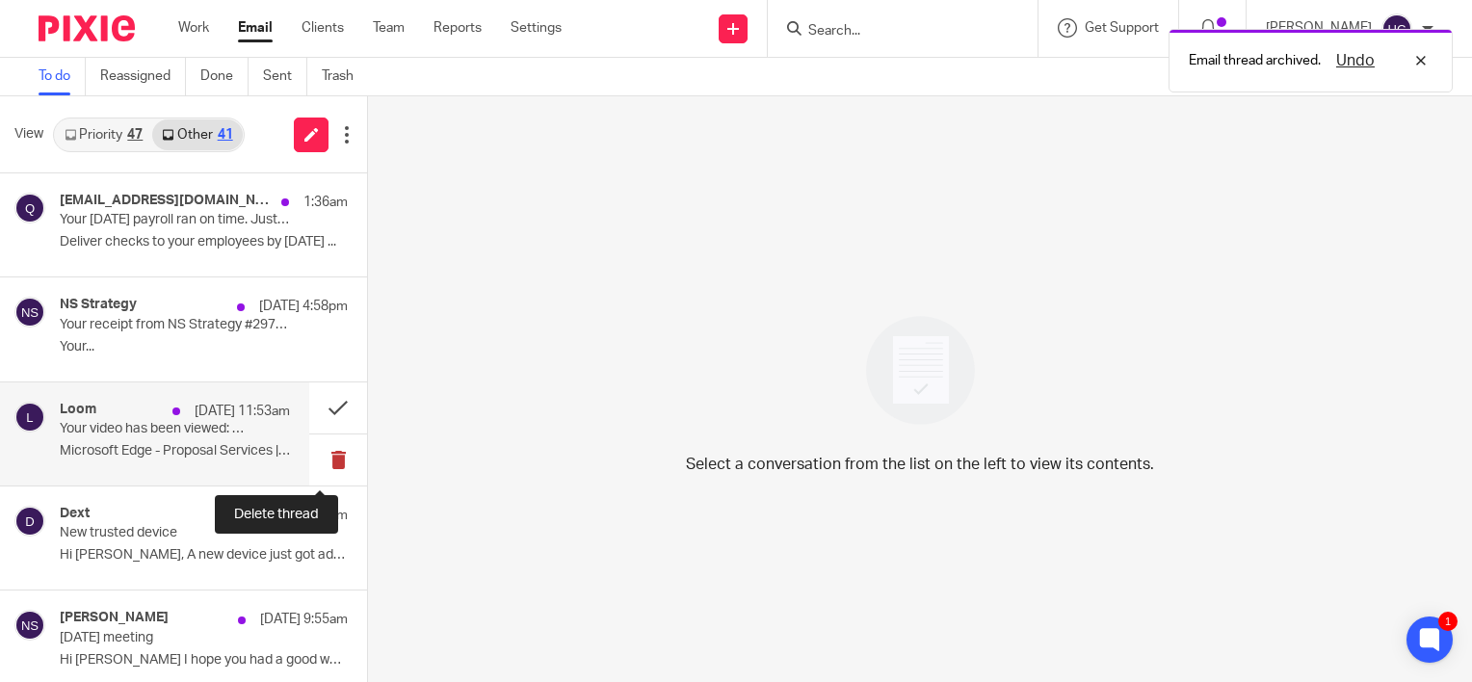
click at [318, 459] on button at bounding box center [338, 459] width 58 height 51
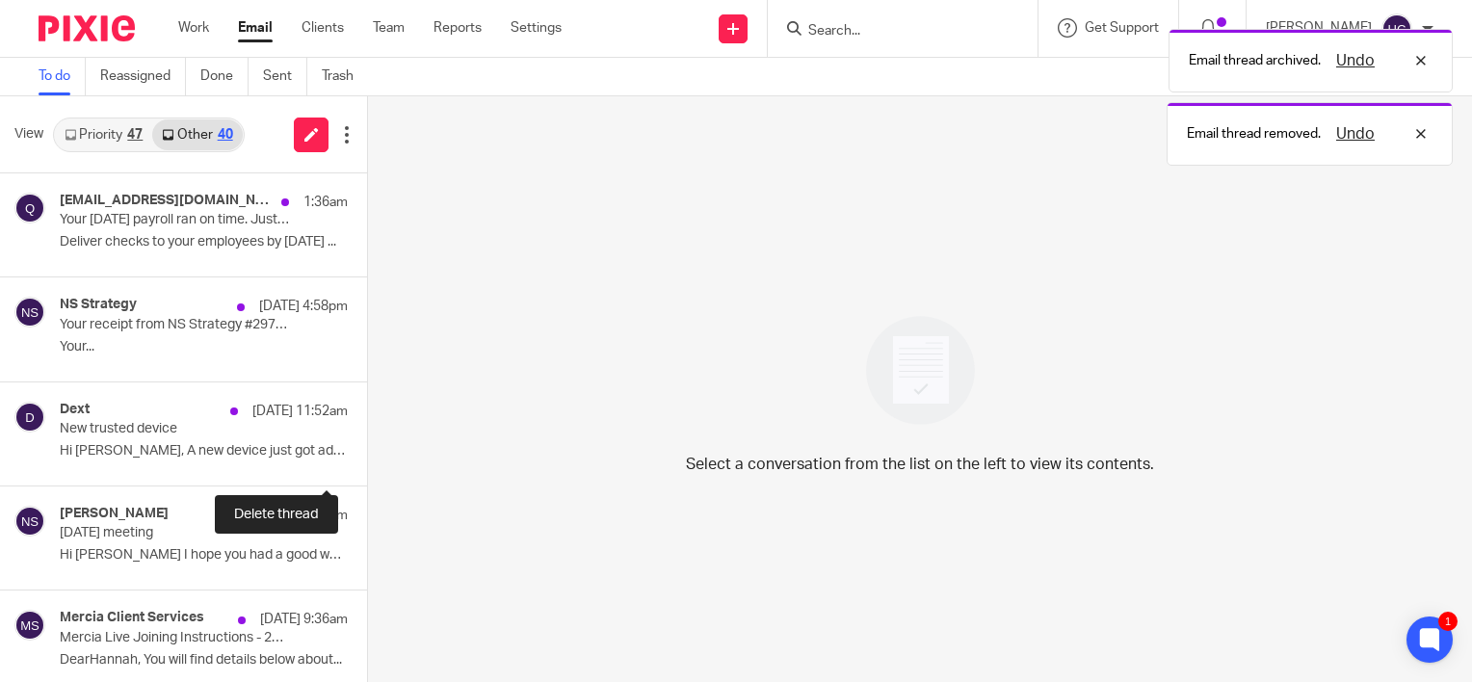
click at [367, 459] on button at bounding box center [374, 459] width 15 height 51
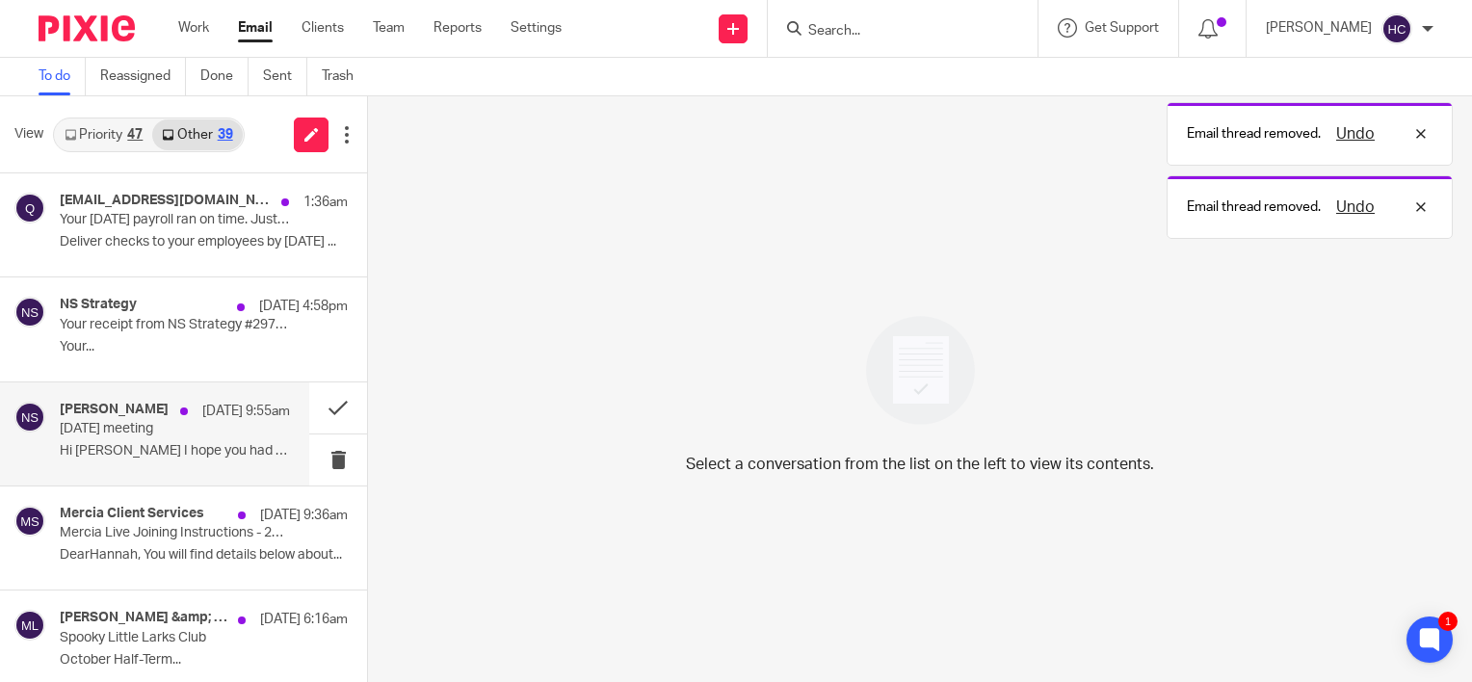
click at [220, 424] on p "Today's meeting" at bounding box center [152, 429] width 184 height 16
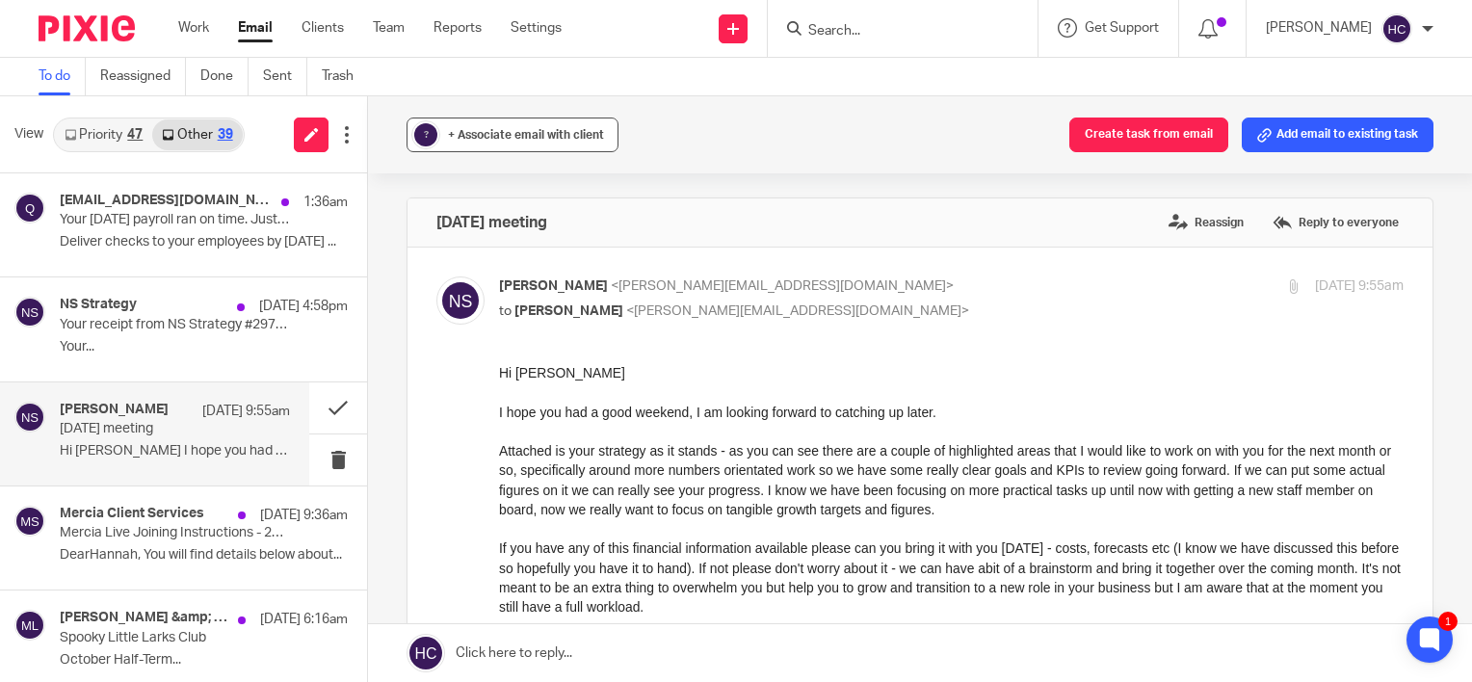
click at [459, 123] on button "? + Associate email with client" at bounding box center [512, 135] width 212 height 35
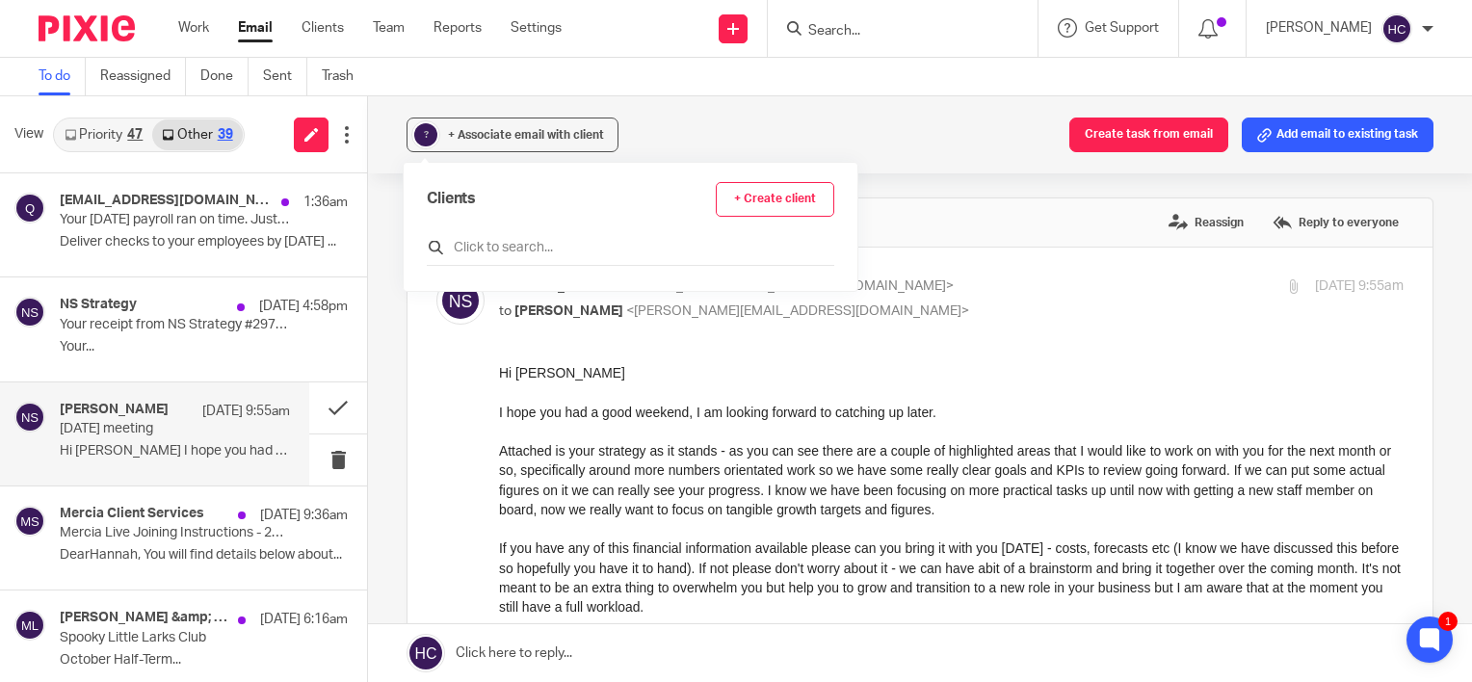
click at [485, 245] on input "text" at bounding box center [630, 247] width 407 height 19
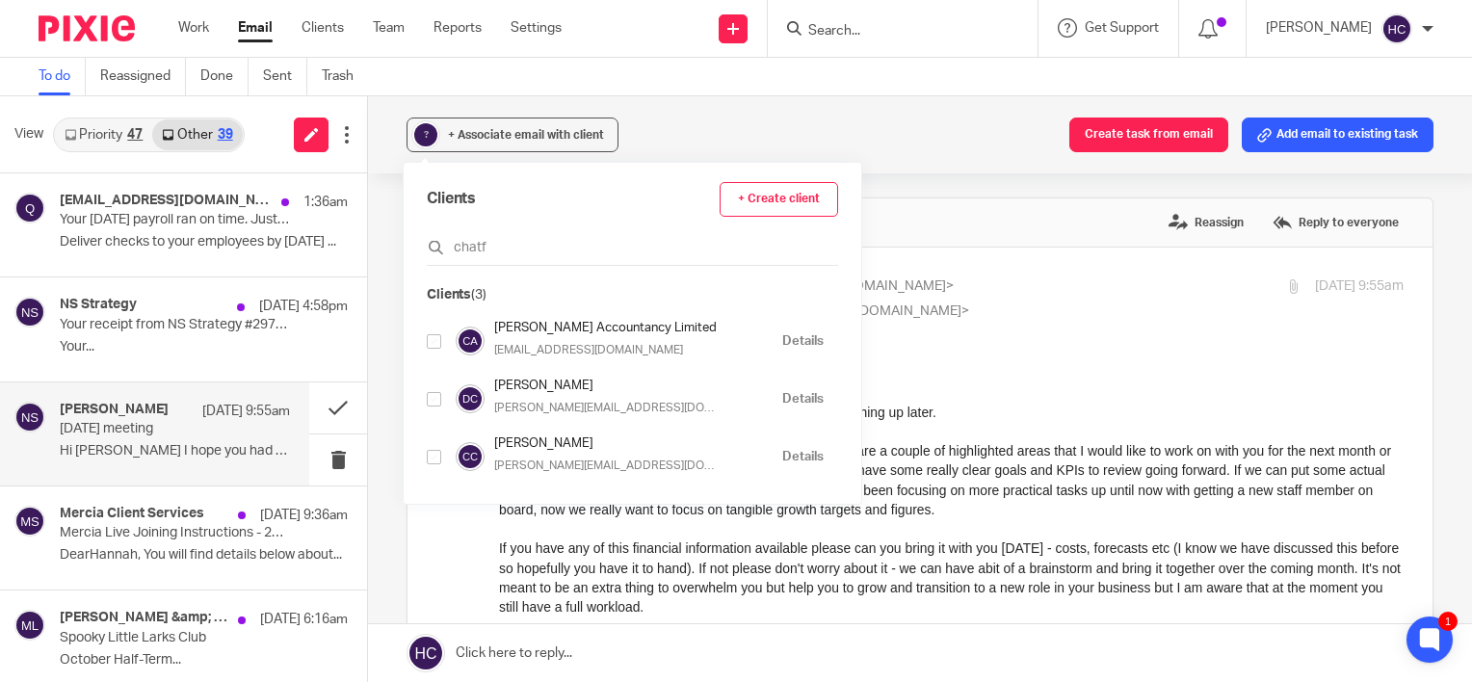
type input "chatf"
click at [432, 336] on input "checkbox" at bounding box center [434, 341] width 14 height 14
checkbox input "true"
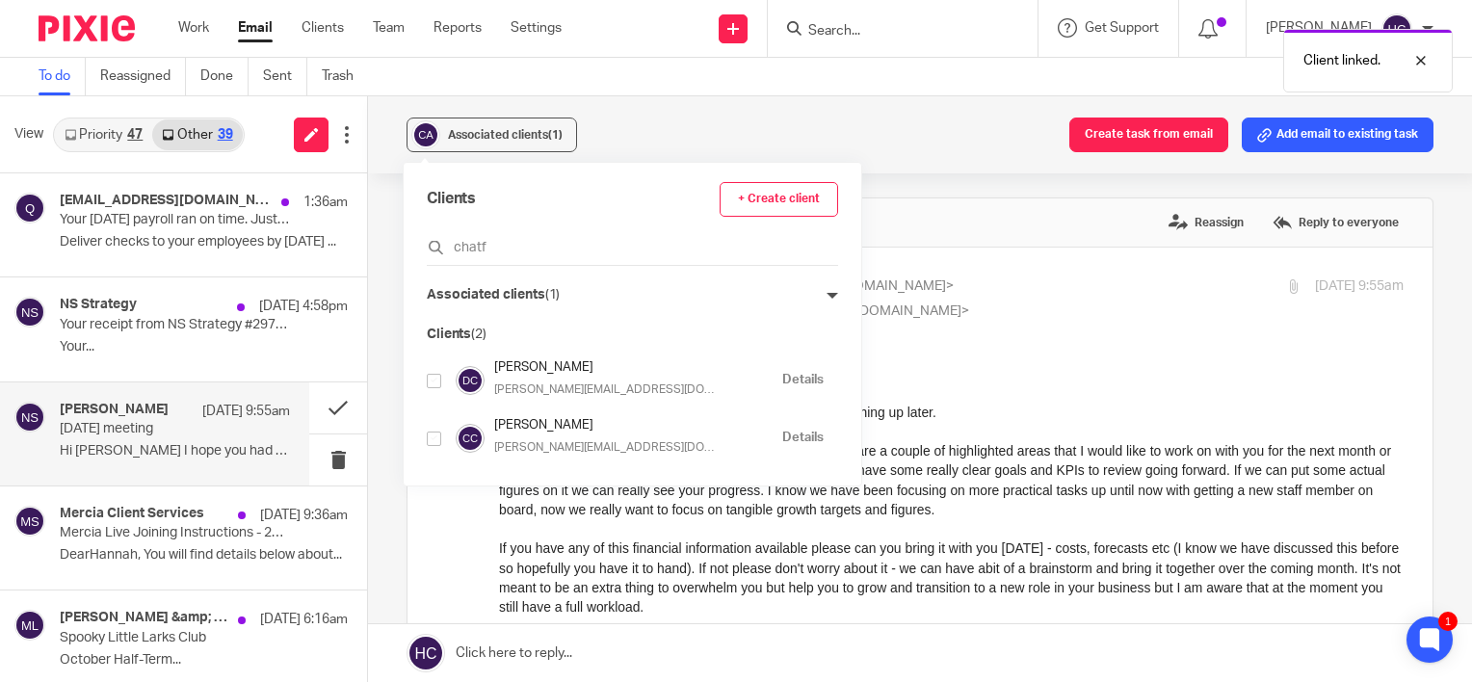
click at [634, 117] on div "Associated clients (1) Create task from email Add email to existing task" at bounding box center [920, 134] width 1104 height 77
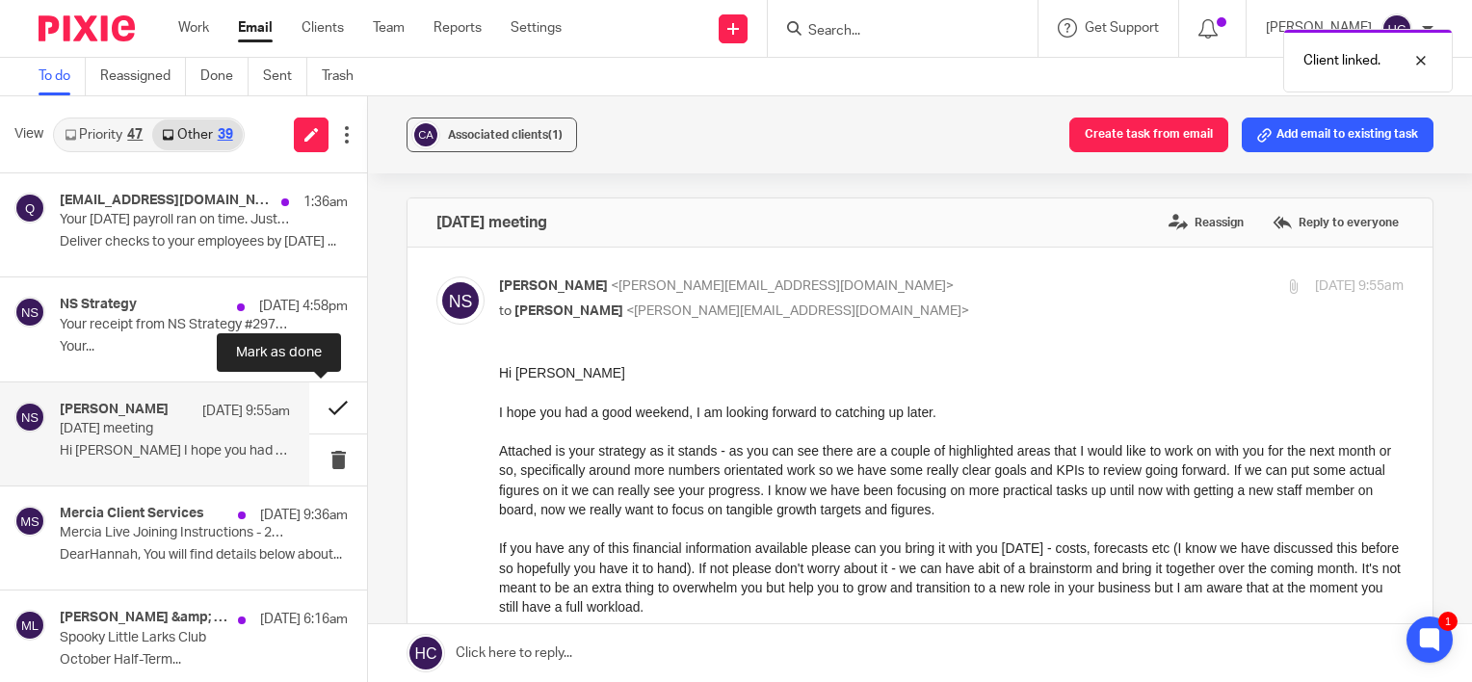
click at [333, 405] on button at bounding box center [338, 407] width 58 height 51
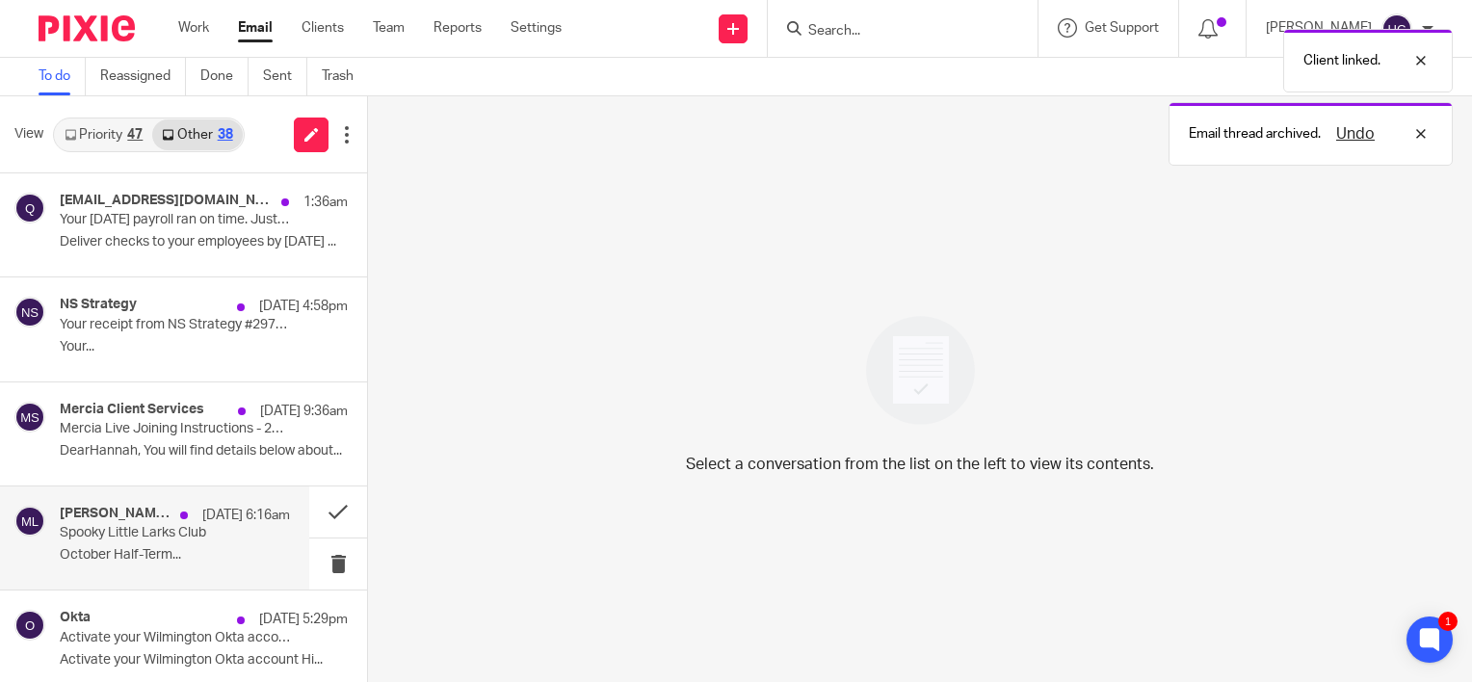
click at [173, 539] on p "Spooky Little Larks Club" at bounding box center [152, 533] width 184 height 16
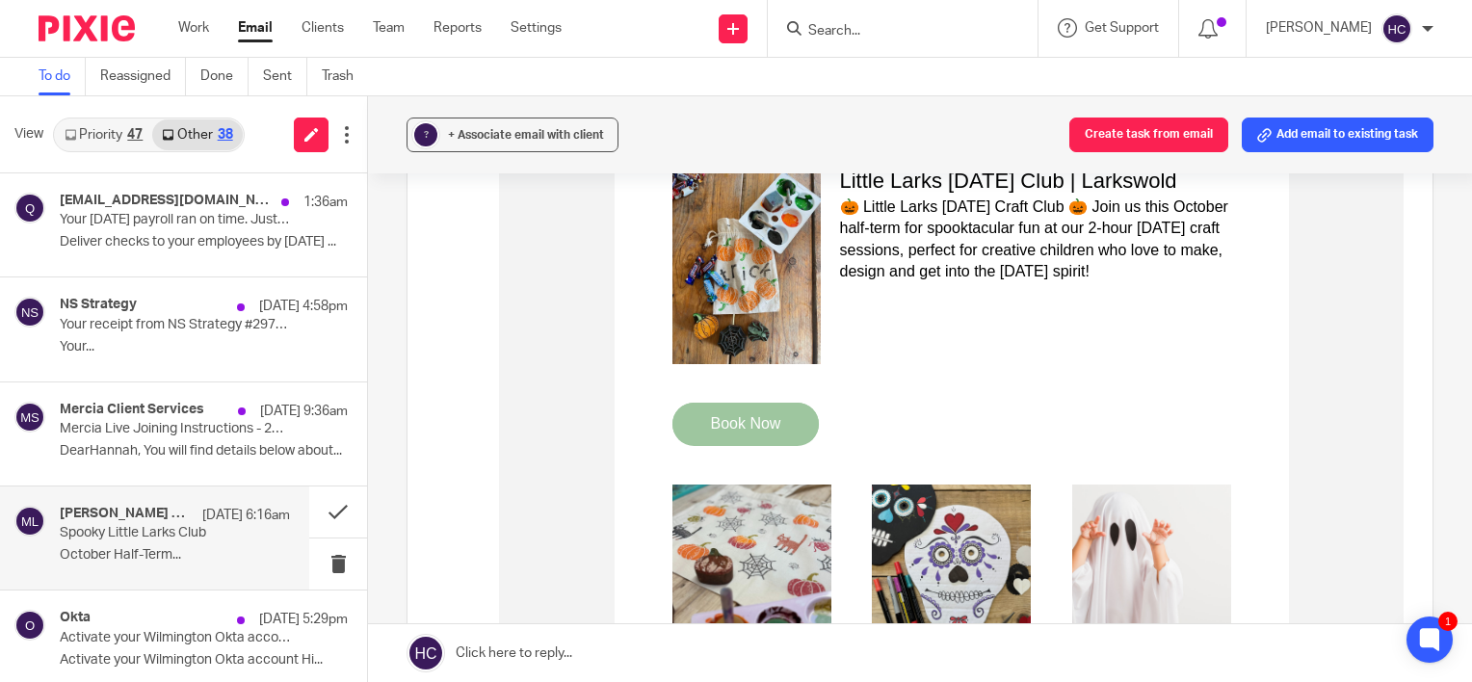
scroll to position [961, 0]
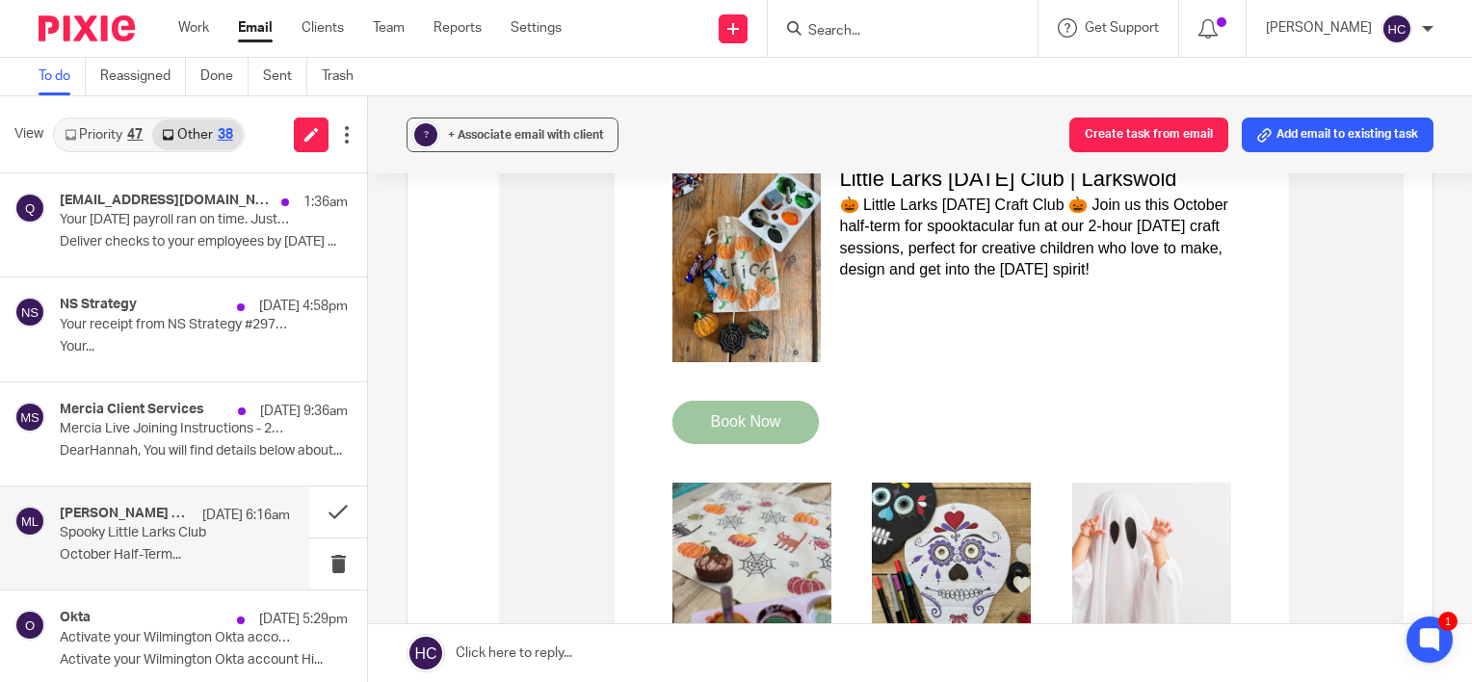
click at [755, 427] on strong "Book Now" at bounding box center [746, 421] width 70 height 16
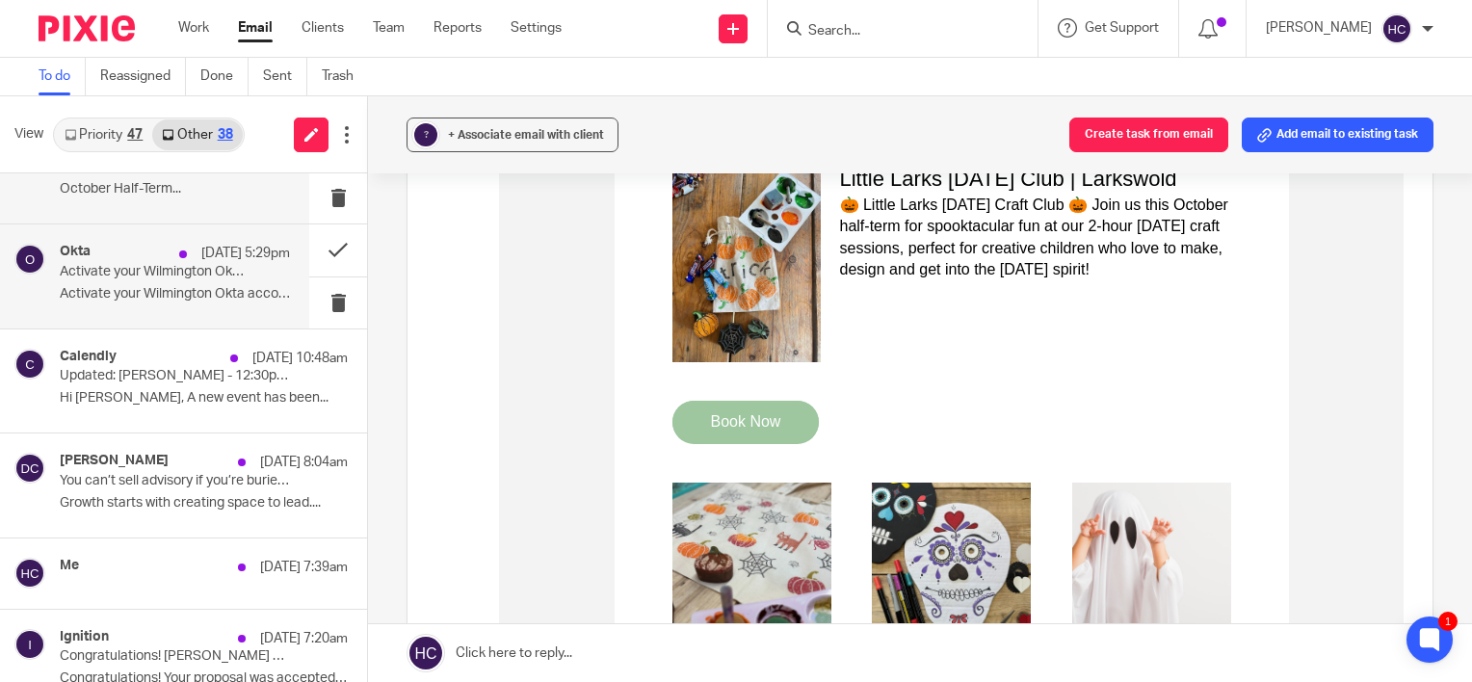
scroll to position [378, 0]
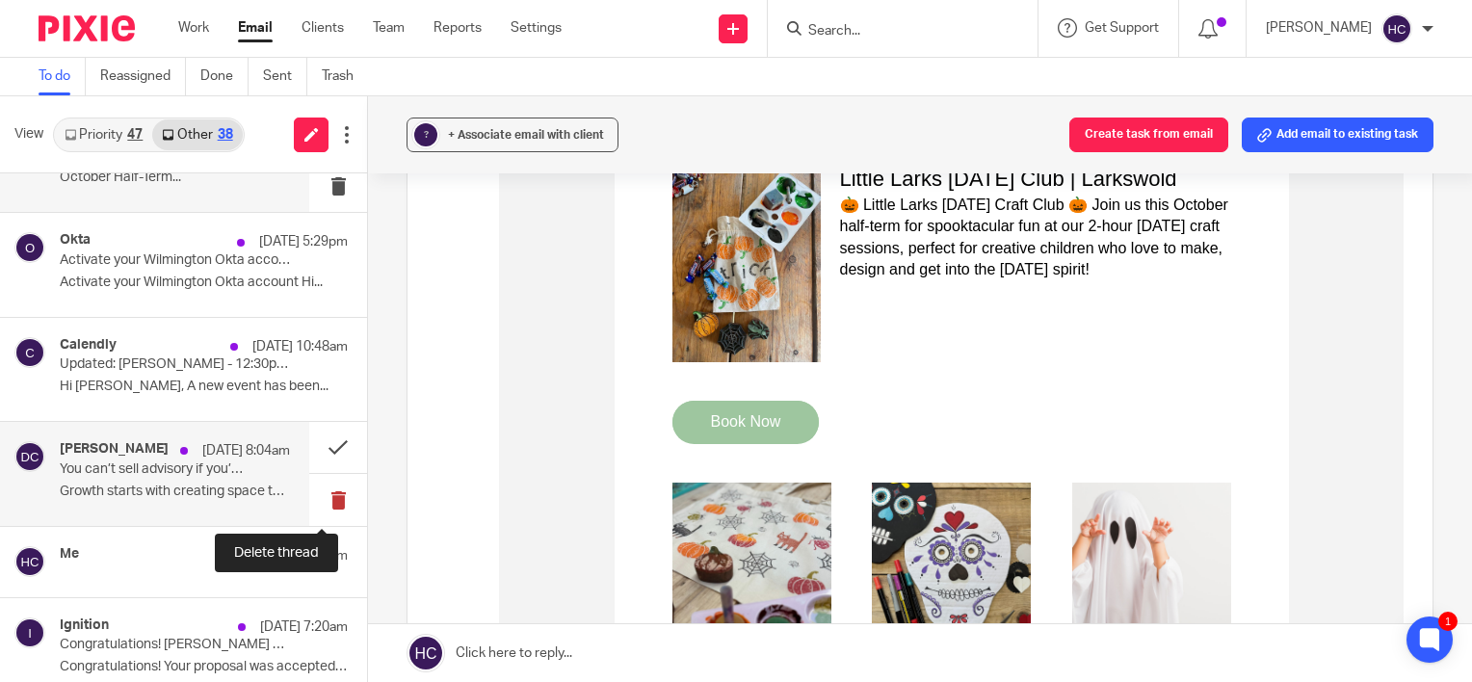
click at [329, 497] on button at bounding box center [338, 499] width 58 height 51
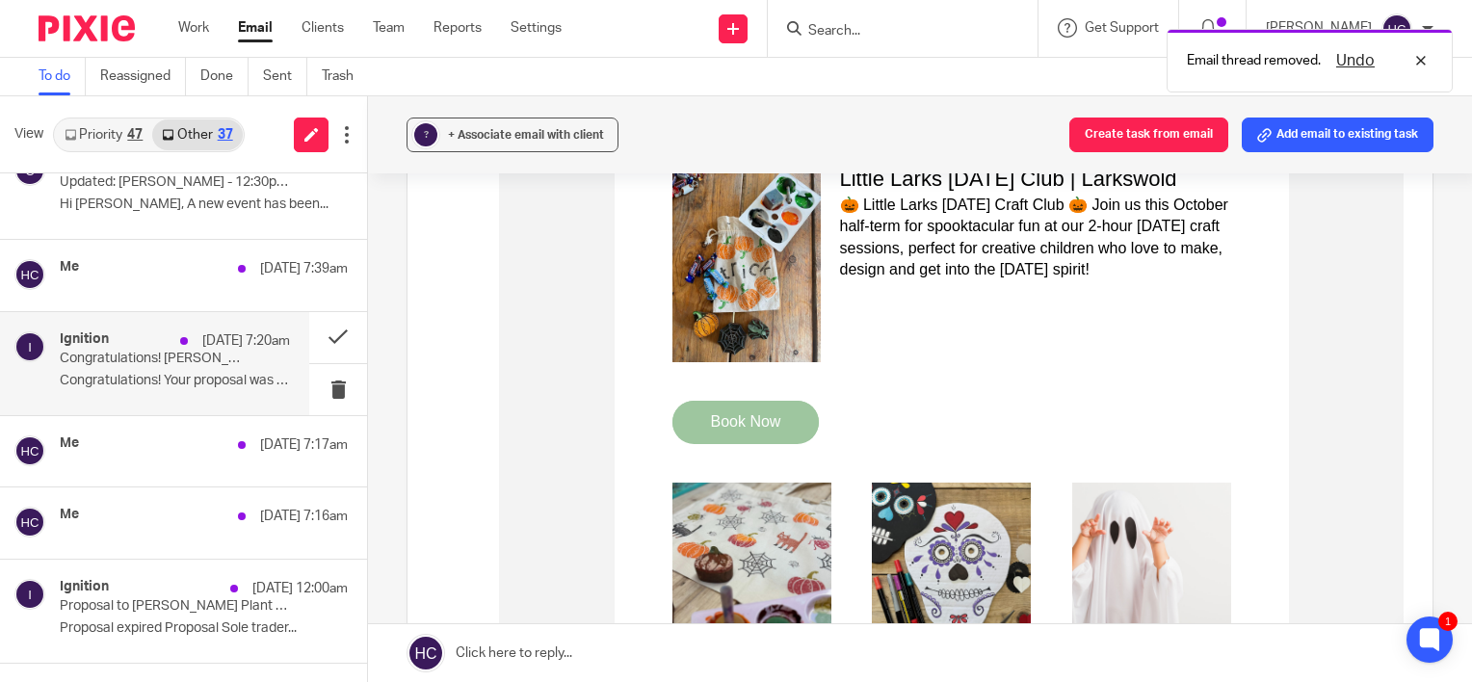
scroll to position [562, 0]
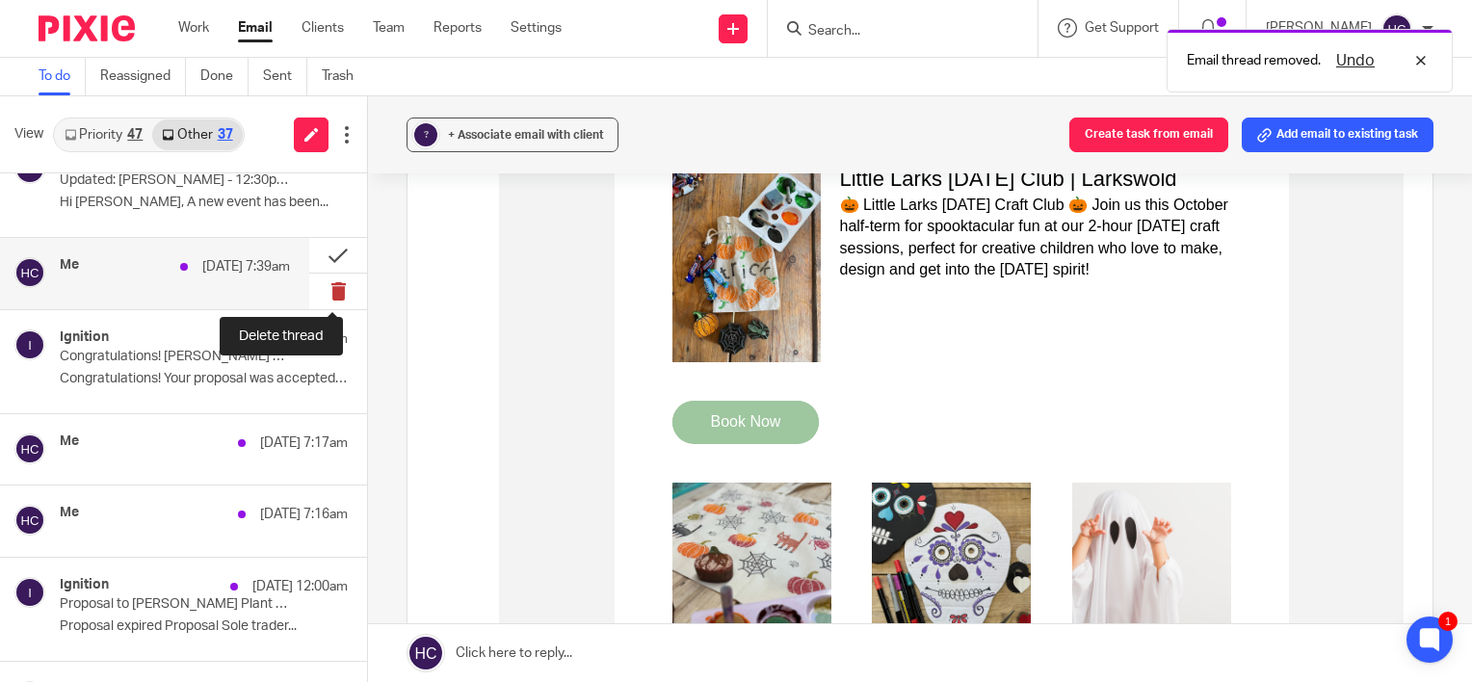
click at [327, 291] on button at bounding box center [338, 291] width 58 height 35
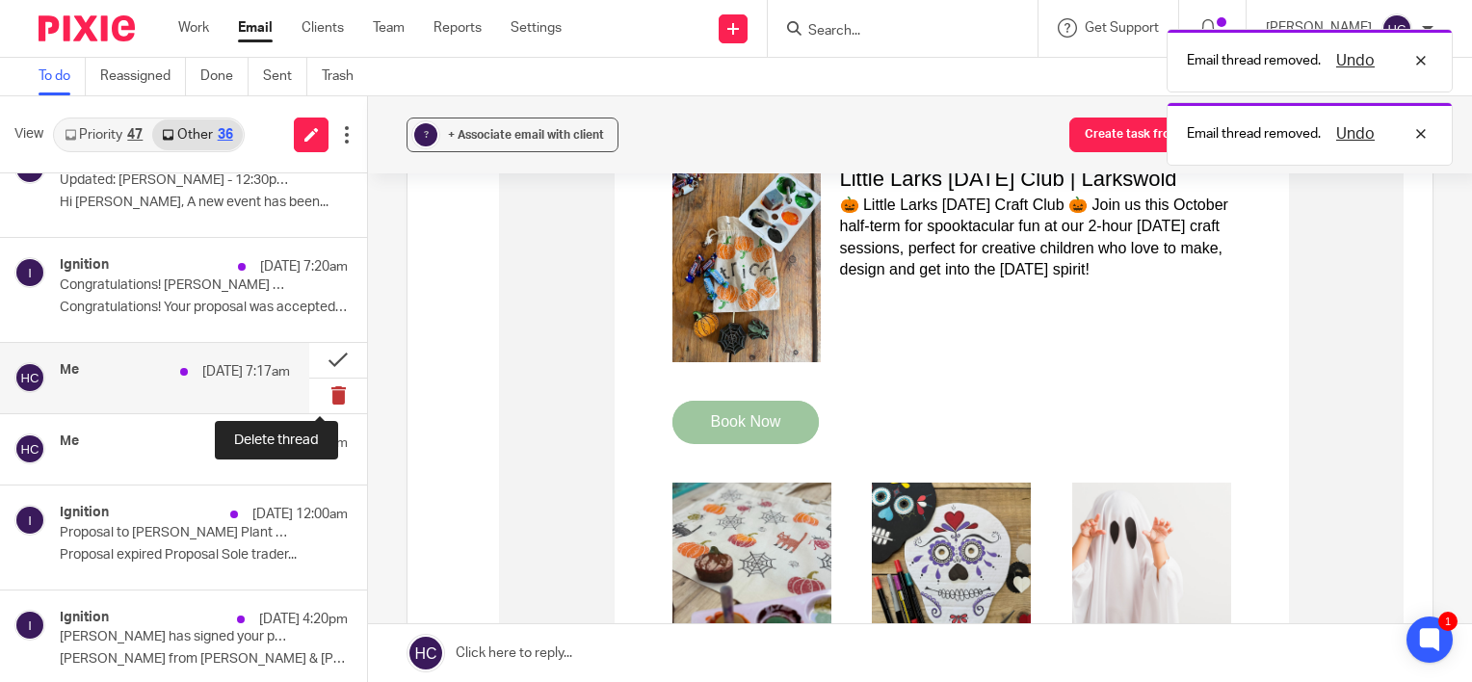
click at [318, 395] on button at bounding box center [338, 396] width 58 height 35
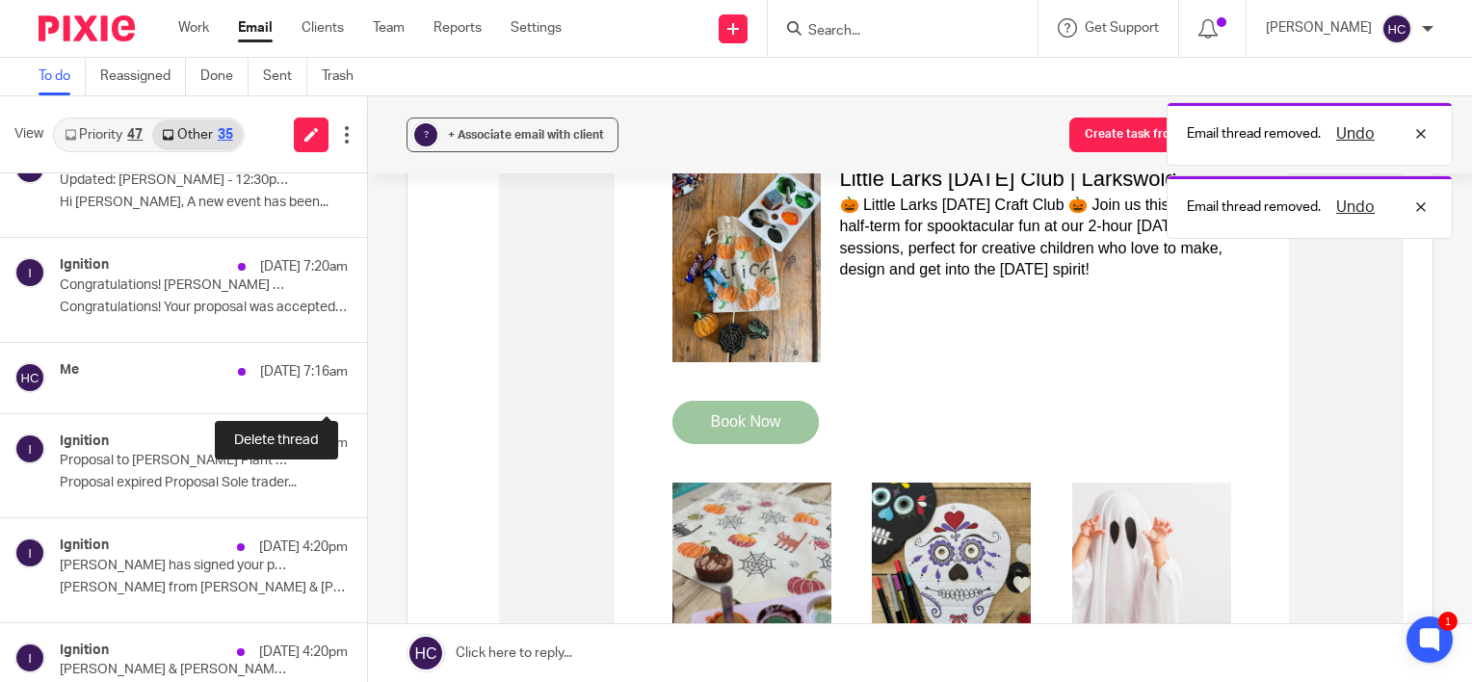
click at [367, 395] on button at bounding box center [374, 396] width 15 height 35
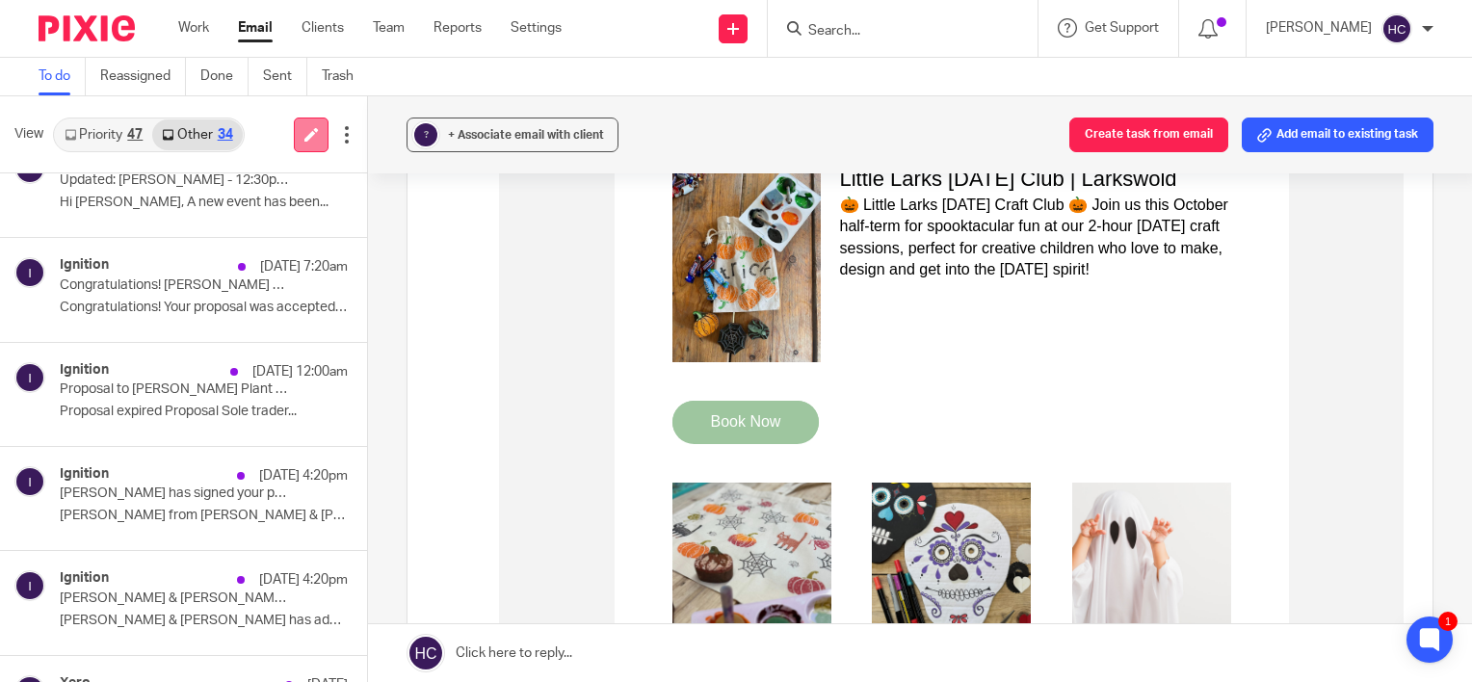
click at [318, 128] on link at bounding box center [311, 135] width 35 height 35
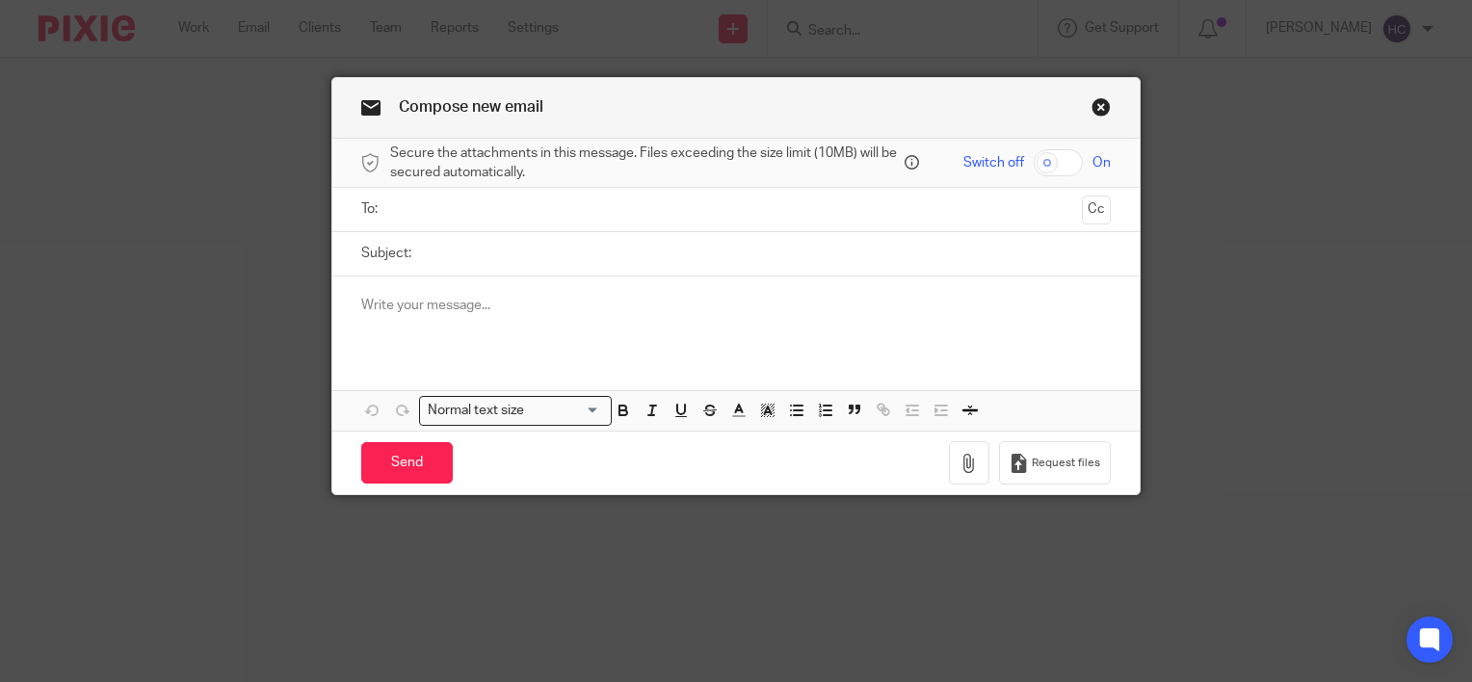
click at [382, 308] on p at bounding box center [735, 305] width 749 height 19
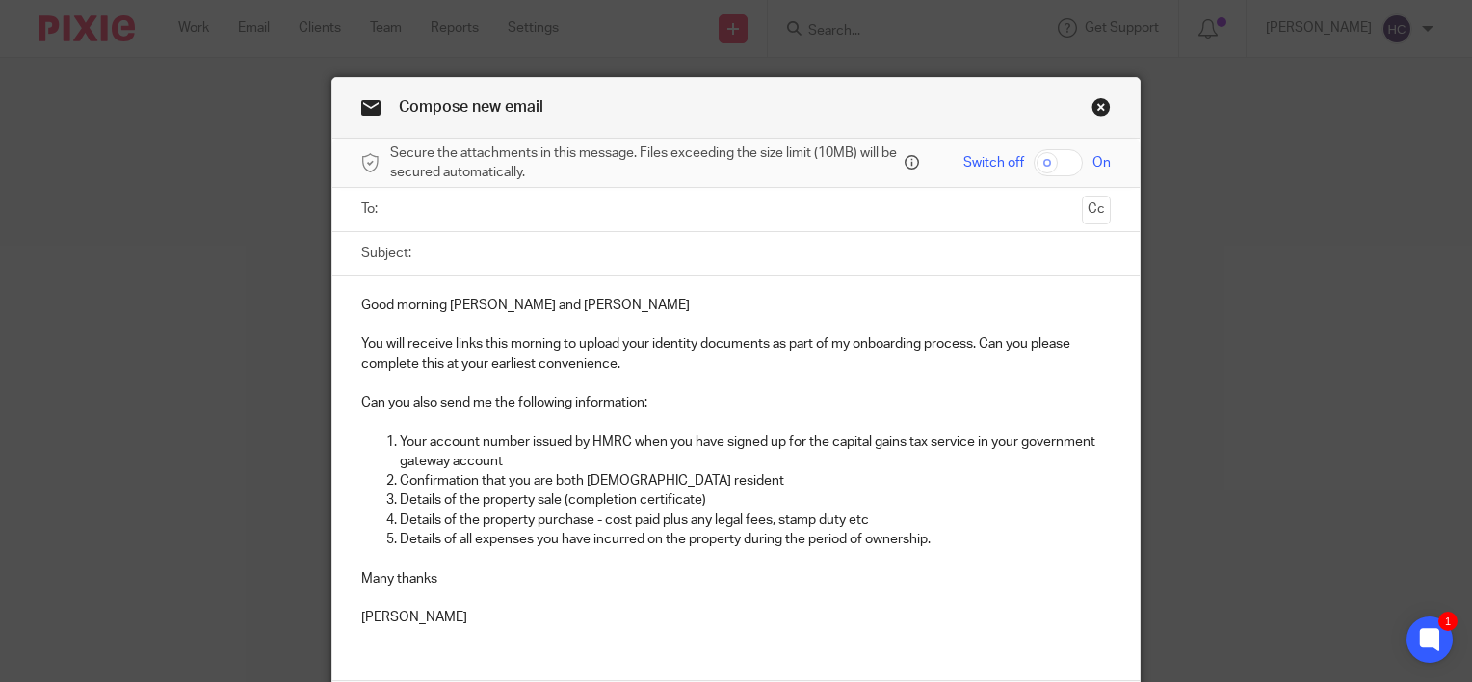
click at [401, 208] on input "text" at bounding box center [735, 209] width 677 height 22
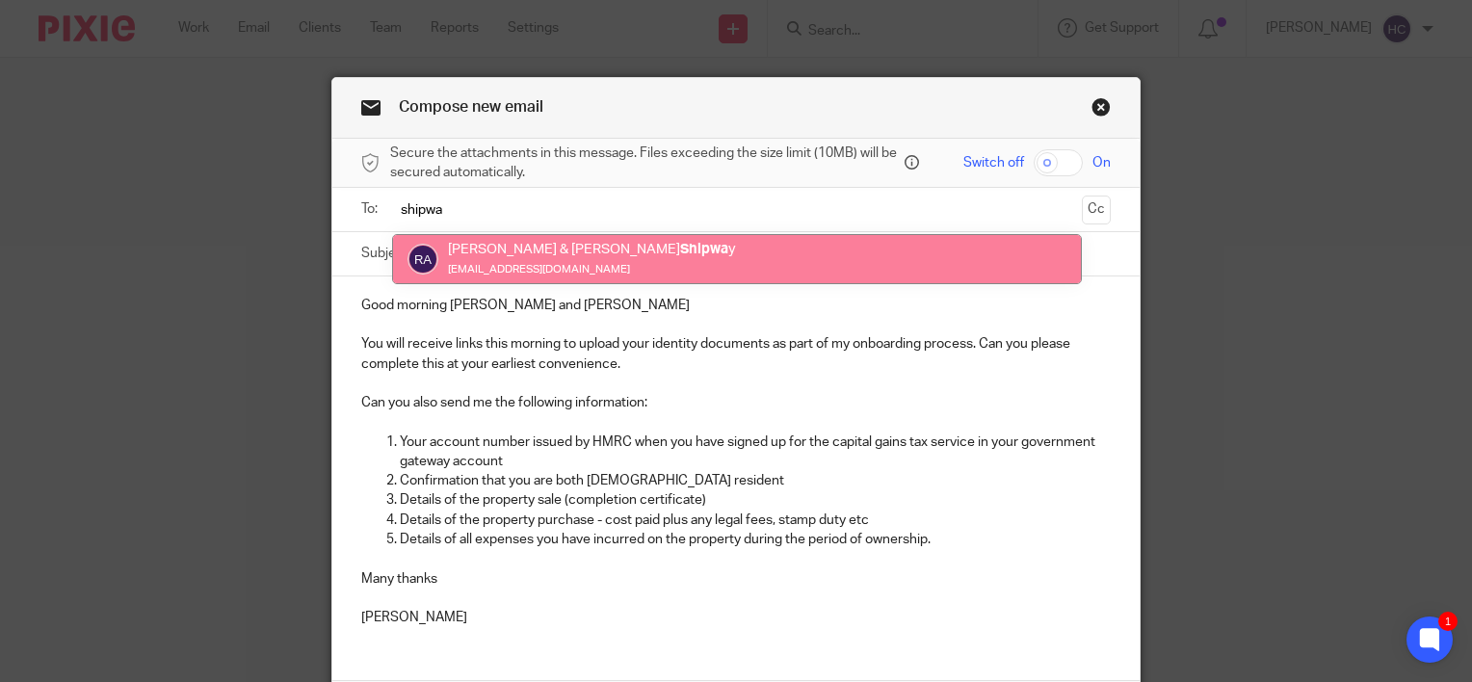
type input "shipwa"
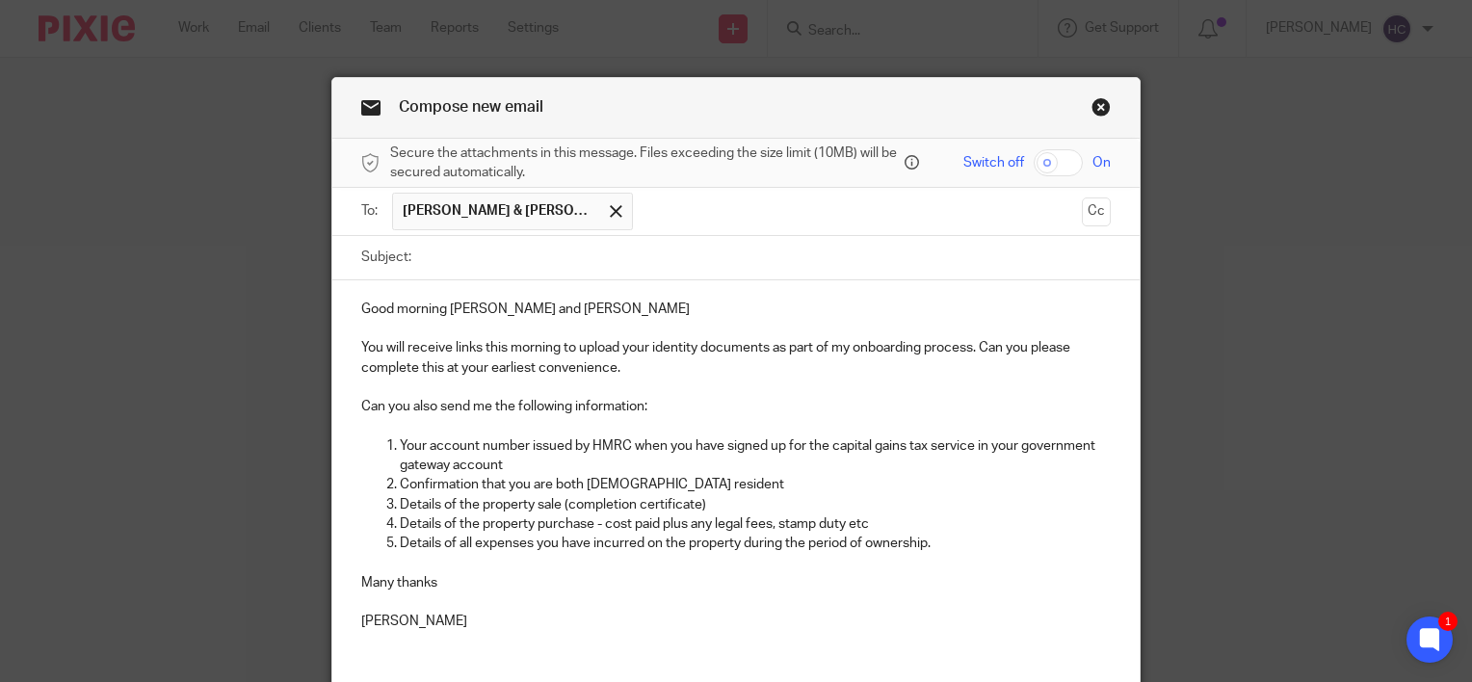
click at [492, 262] on input "Subject:" at bounding box center [766, 257] width 690 height 43
type input "Information needed for capital gains work"
click at [571, 302] on p "Good morning [PERSON_NAME] and [PERSON_NAME]" at bounding box center [735, 309] width 749 height 19
click at [379, 342] on p "You will receive links this morning to upload your identity documents as part o…" at bounding box center [735, 357] width 749 height 39
click at [471, 362] on p "You and [PERSON_NAME] will receive links this morning to upload your identity d…" at bounding box center [735, 357] width 749 height 39
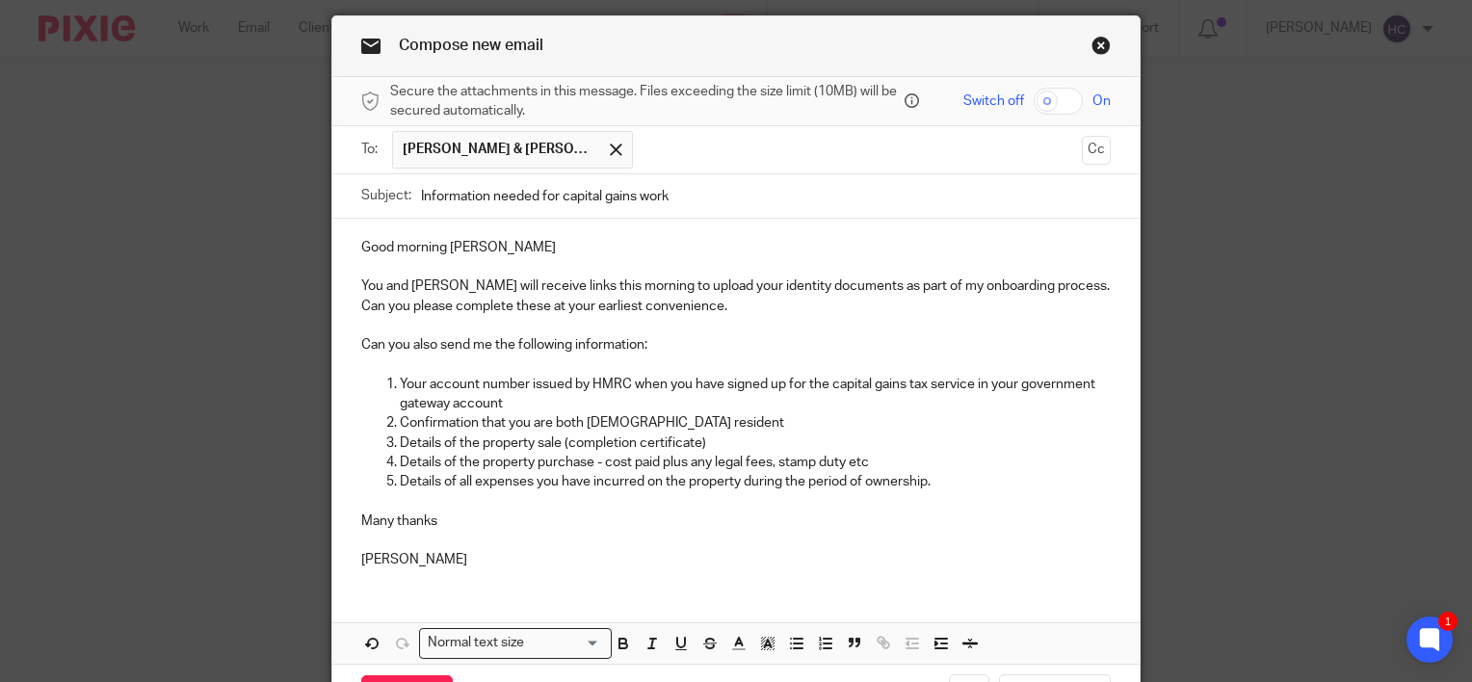
scroll to position [182, 0]
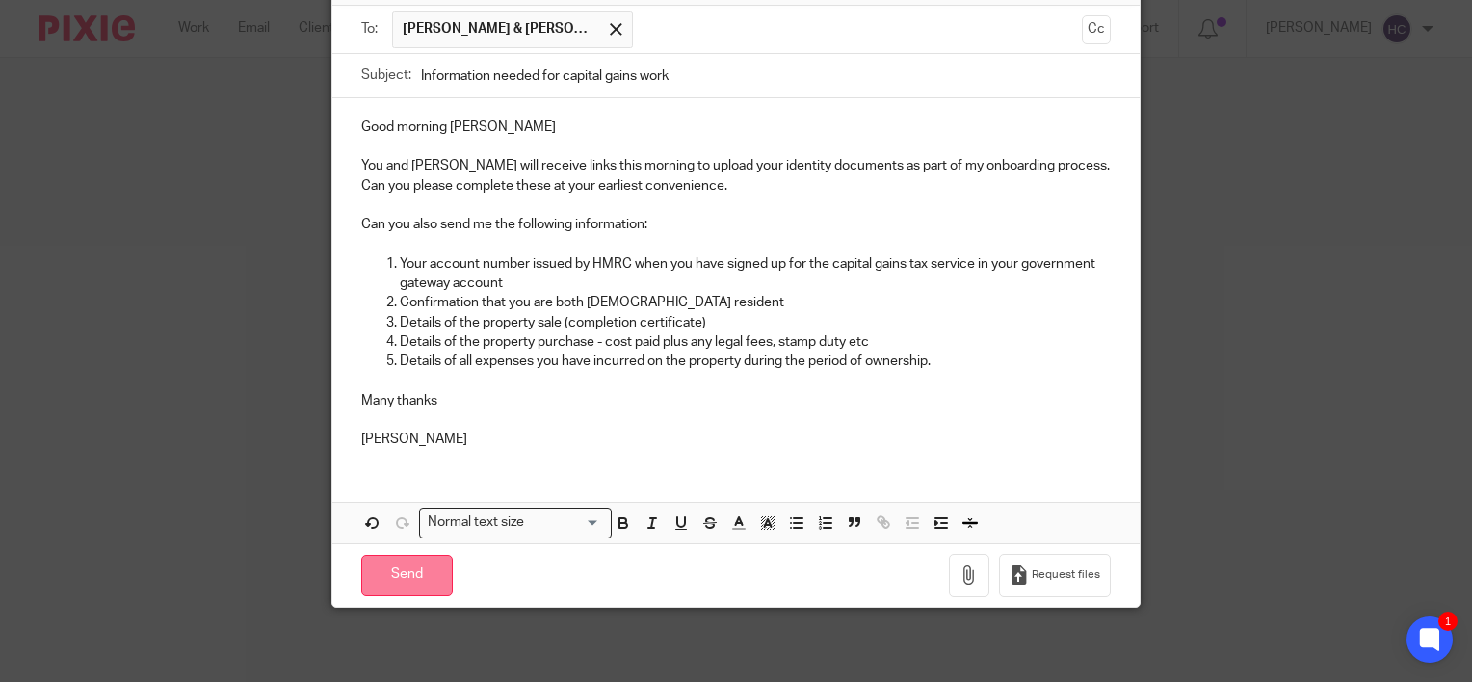
click at [409, 580] on input "Send" at bounding box center [407, 575] width 92 height 41
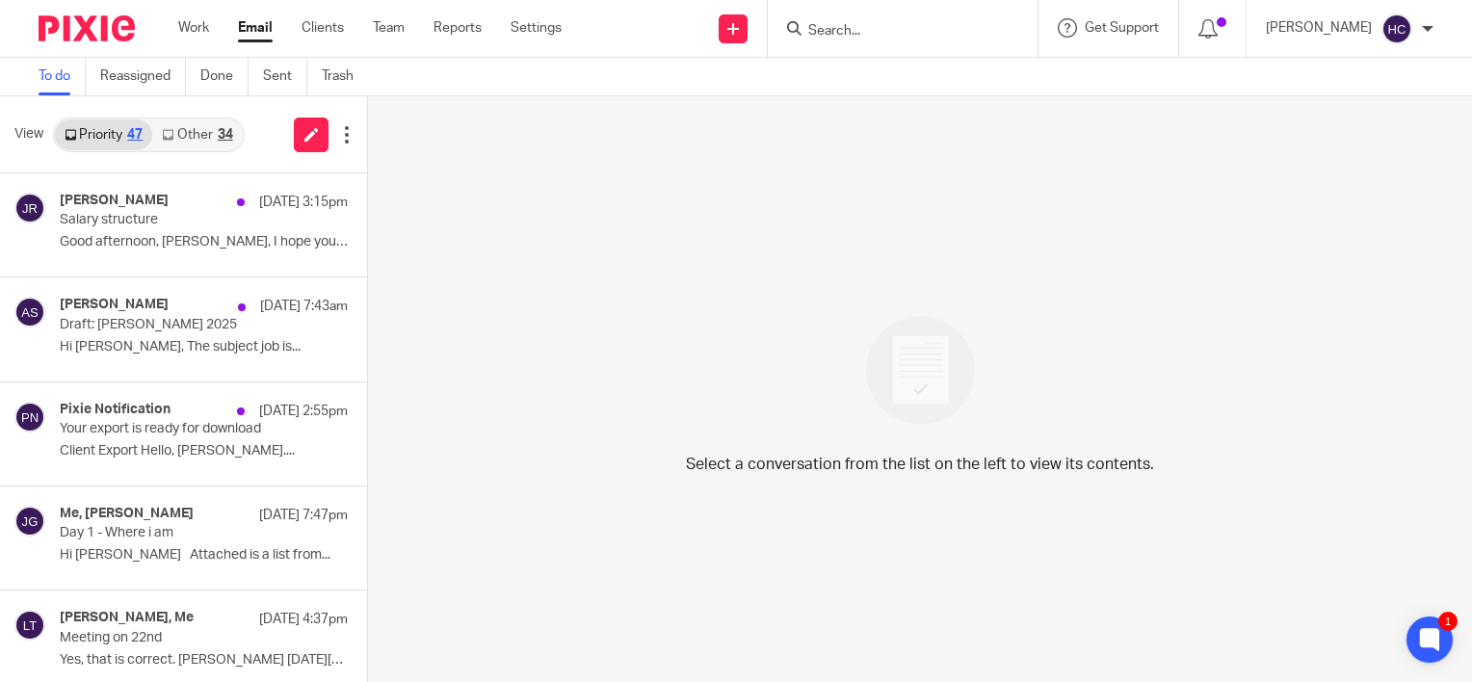
click at [211, 136] on link "Other 34" at bounding box center [197, 134] width 90 height 31
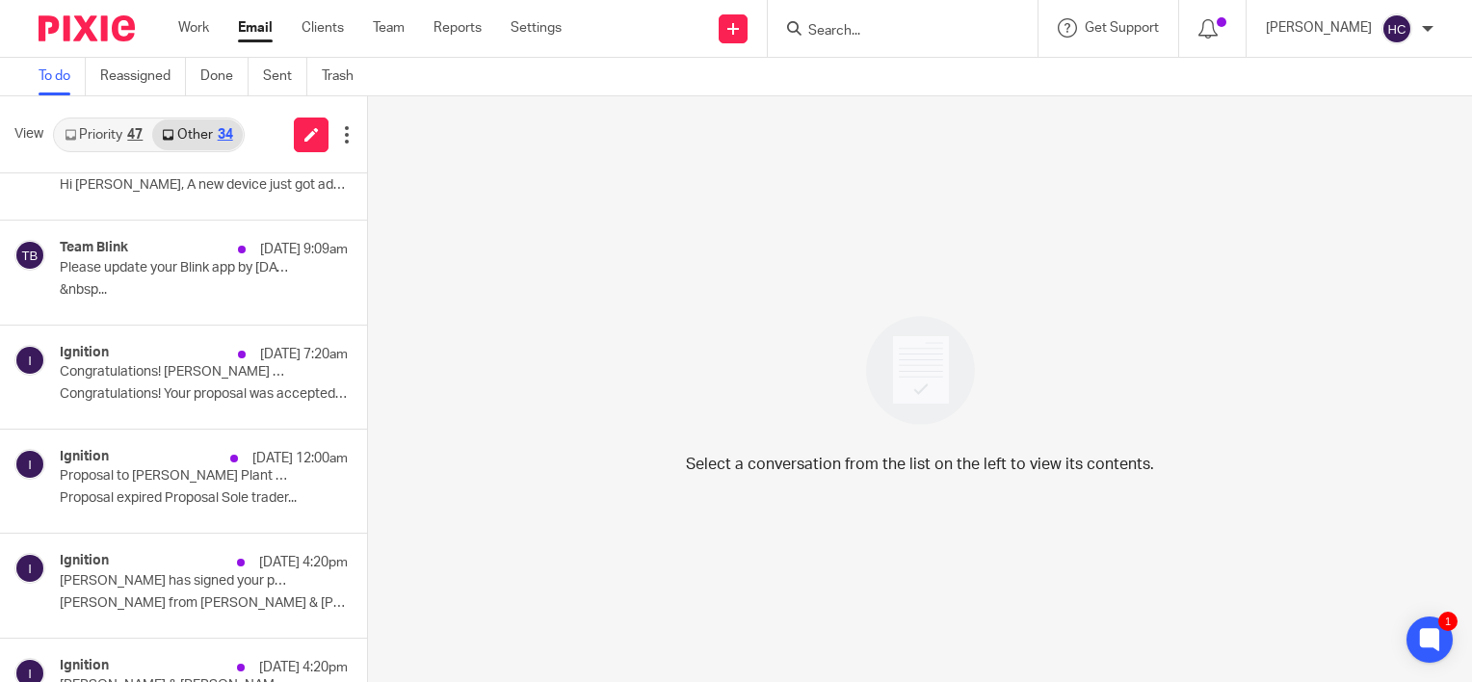
scroll to position [930, 0]
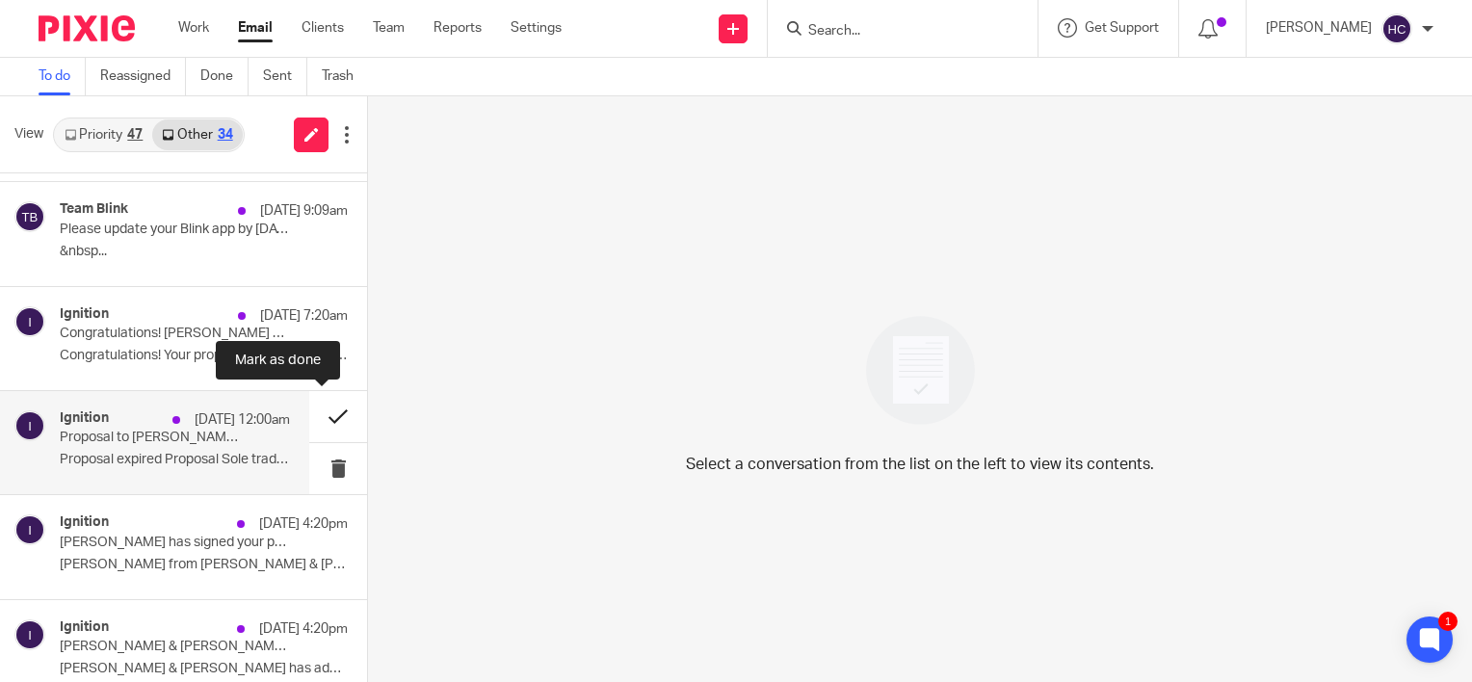
click at [321, 412] on button at bounding box center [338, 416] width 58 height 51
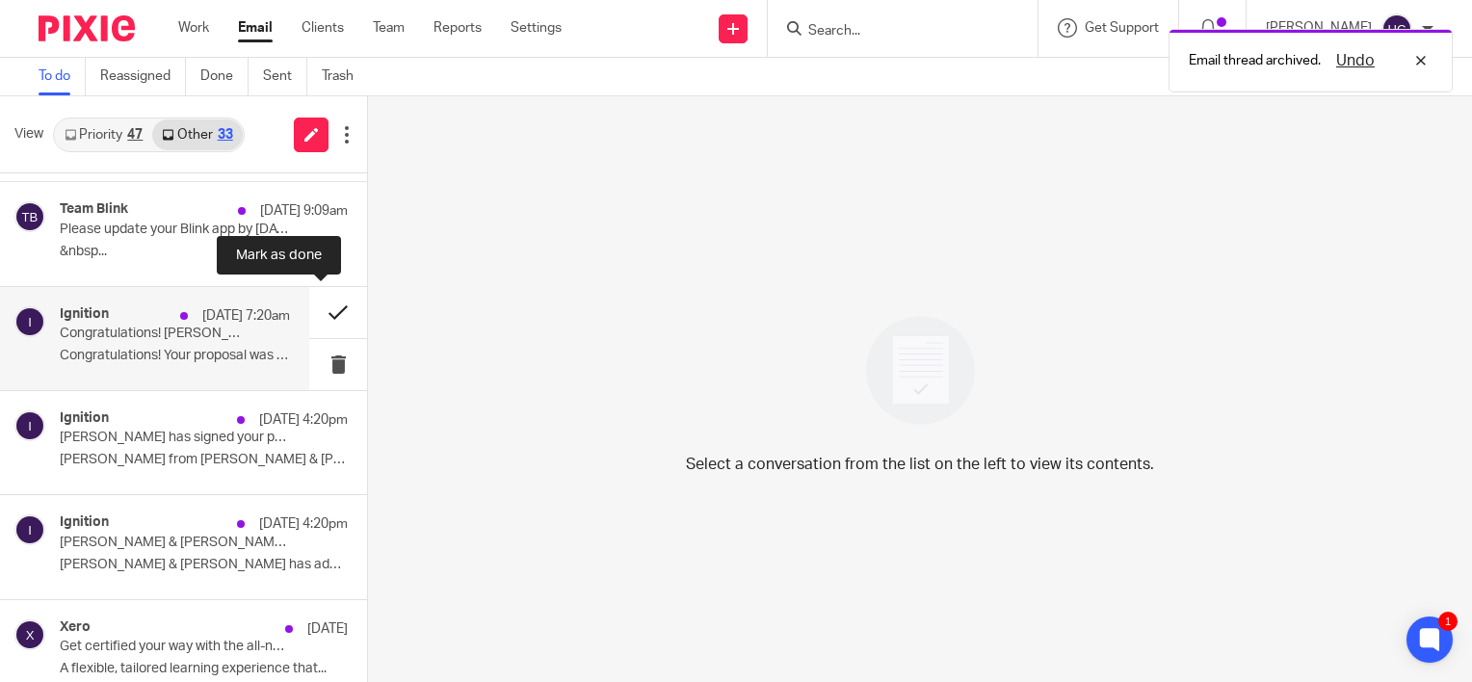
click at [319, 311] on button at bounding box center [338, 312] width 58 height 51
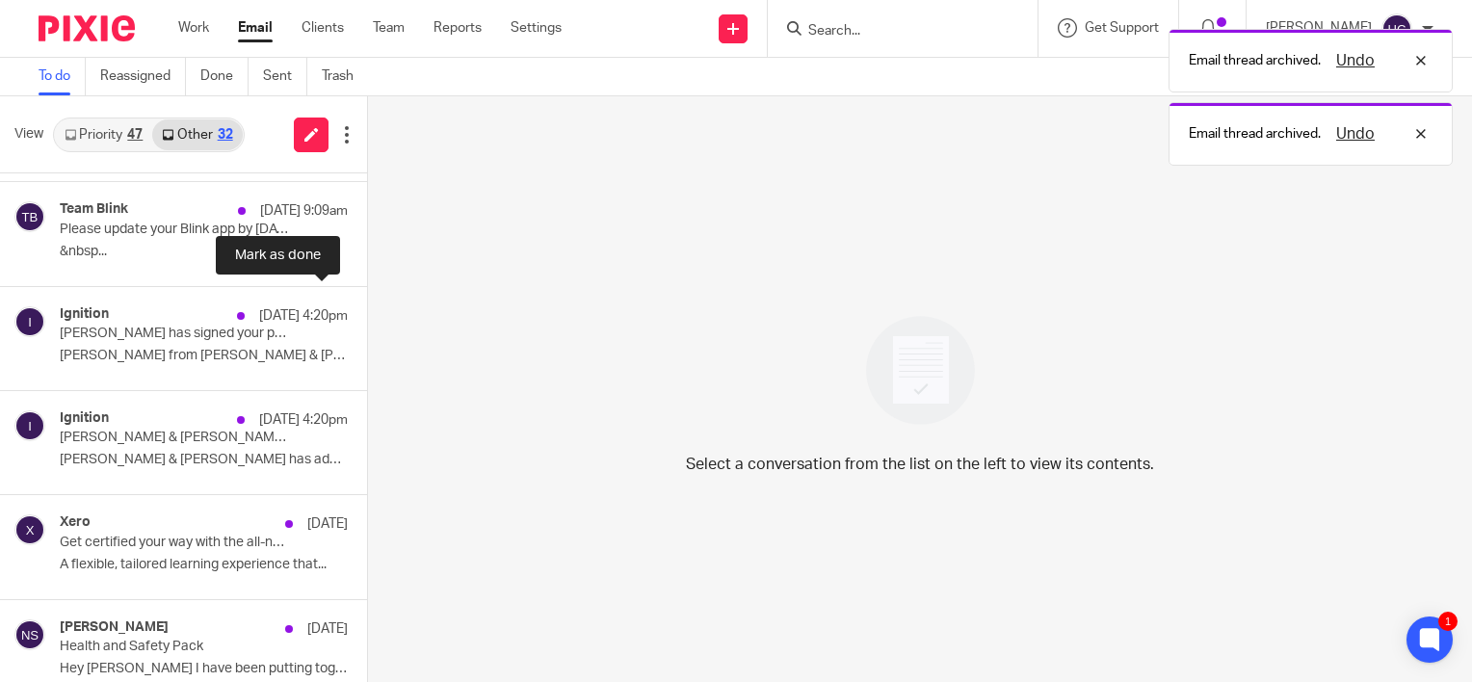
click at [367, 311] on button at bounding box center [374, 312] width 15 height 51
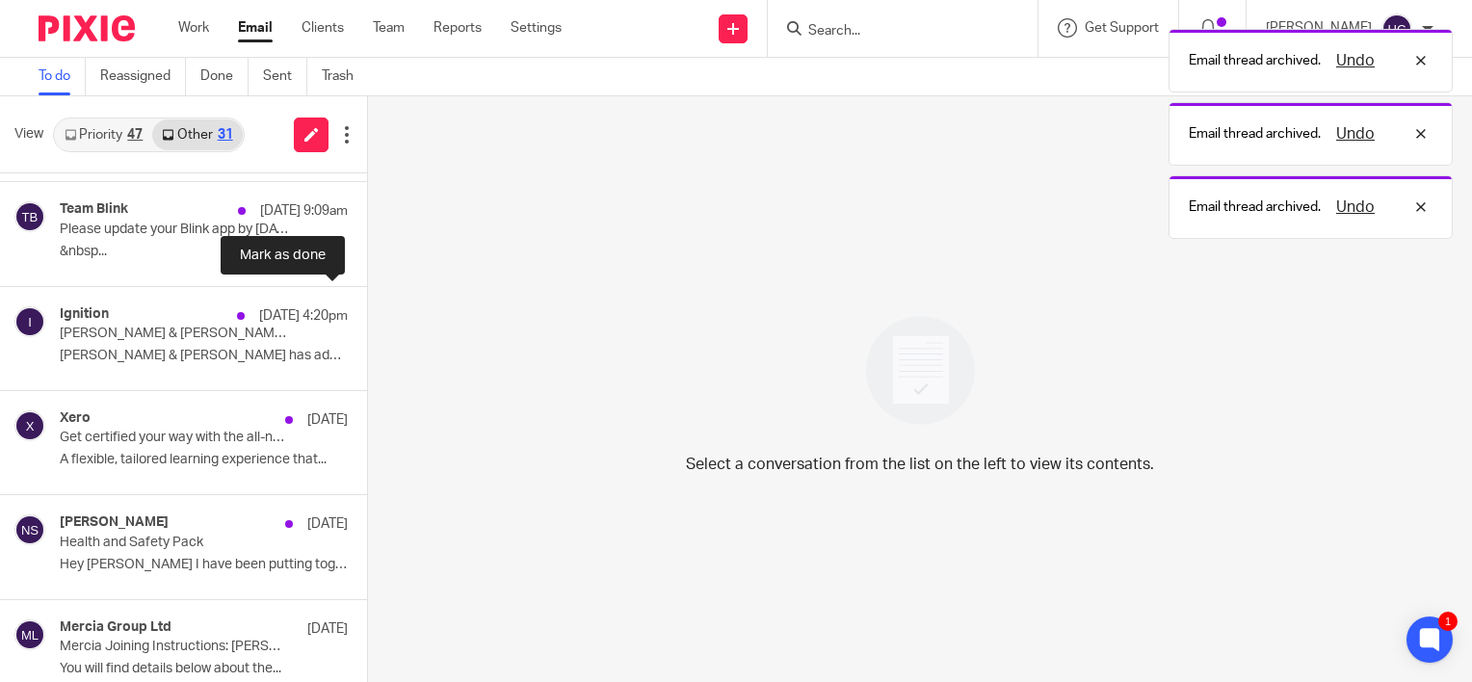
click at [367, 311] on button at bounding box center [374, 312] width 15 height 51
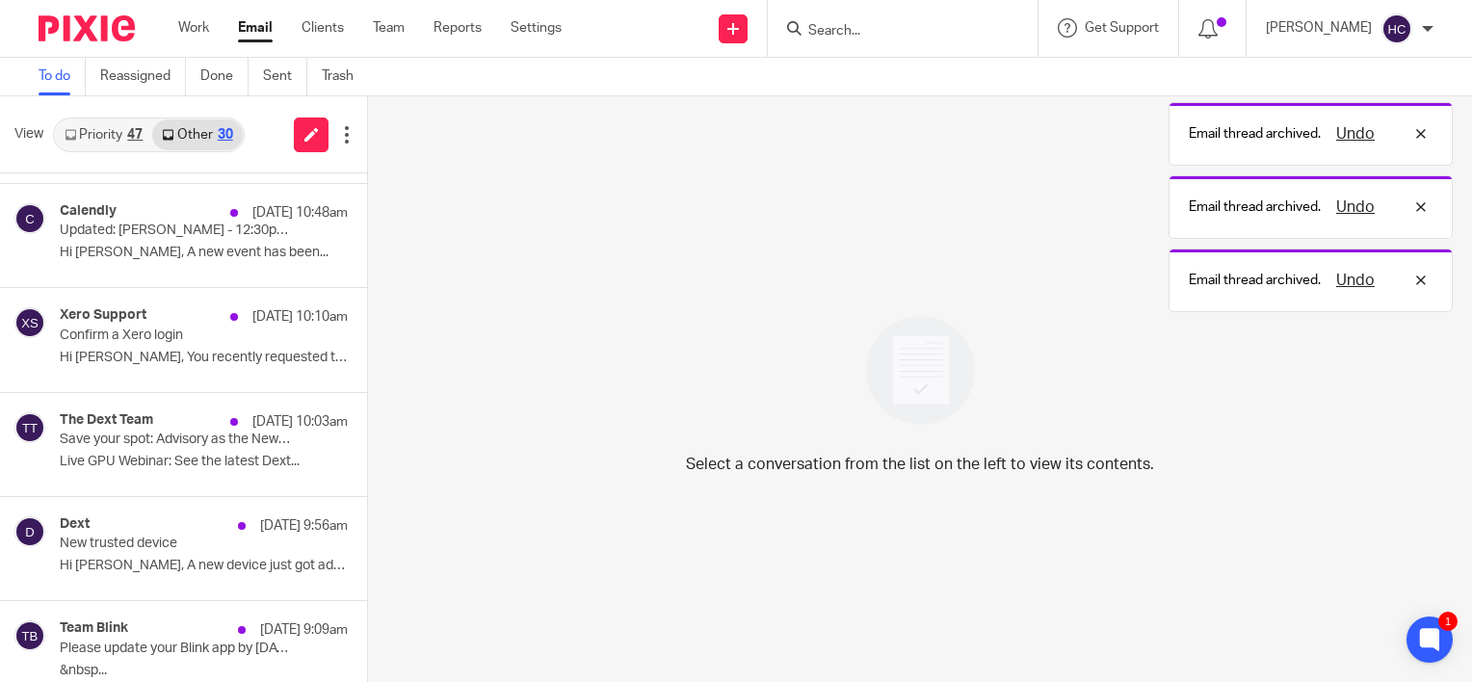
scroll to position [0, 0]
